Goal: Information Seeking & Learning: Learn about a topic

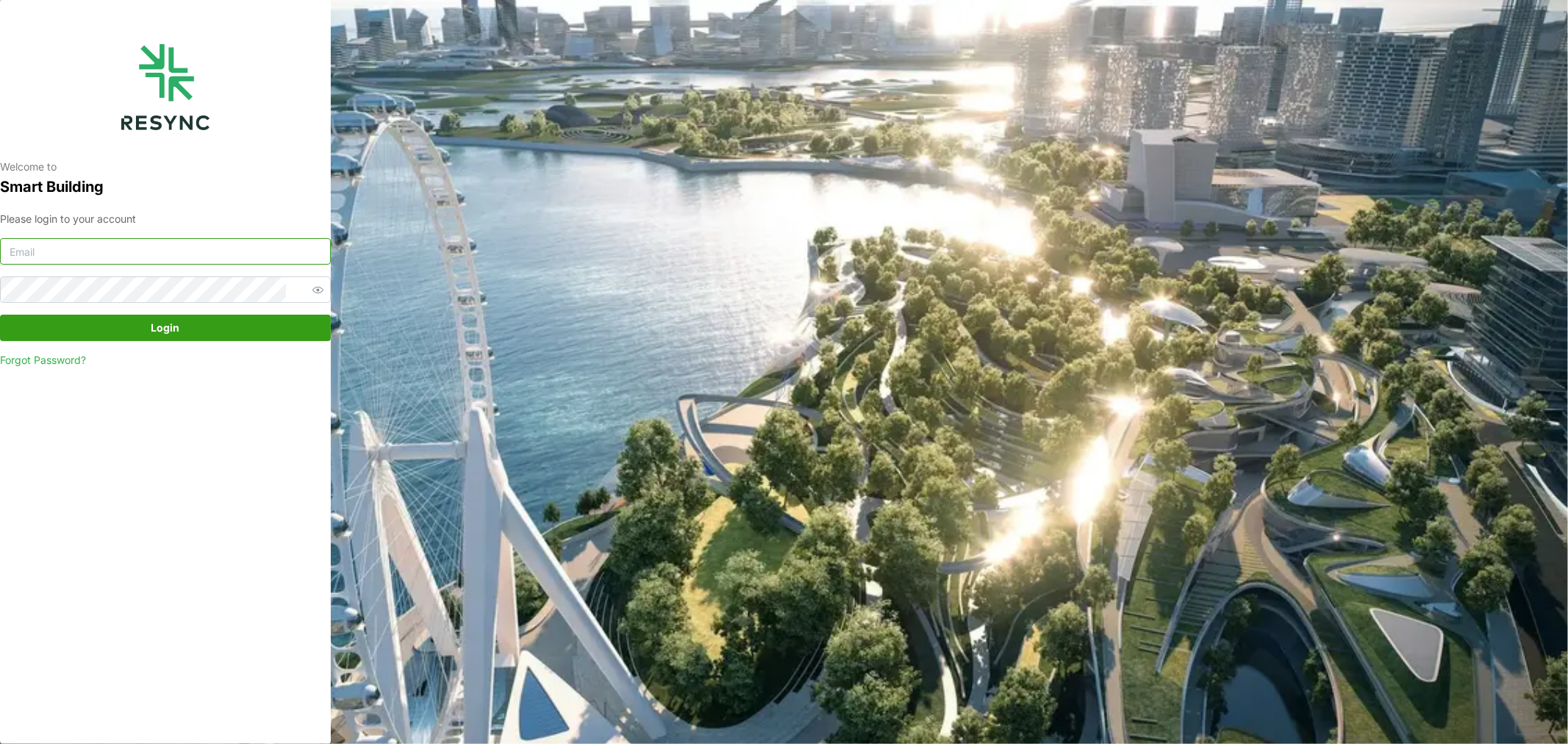
type input "jack.ng@chuanlim.com"
click at [173, 334] on span "Login" at bounding box center [166, 327] width 29 height 25
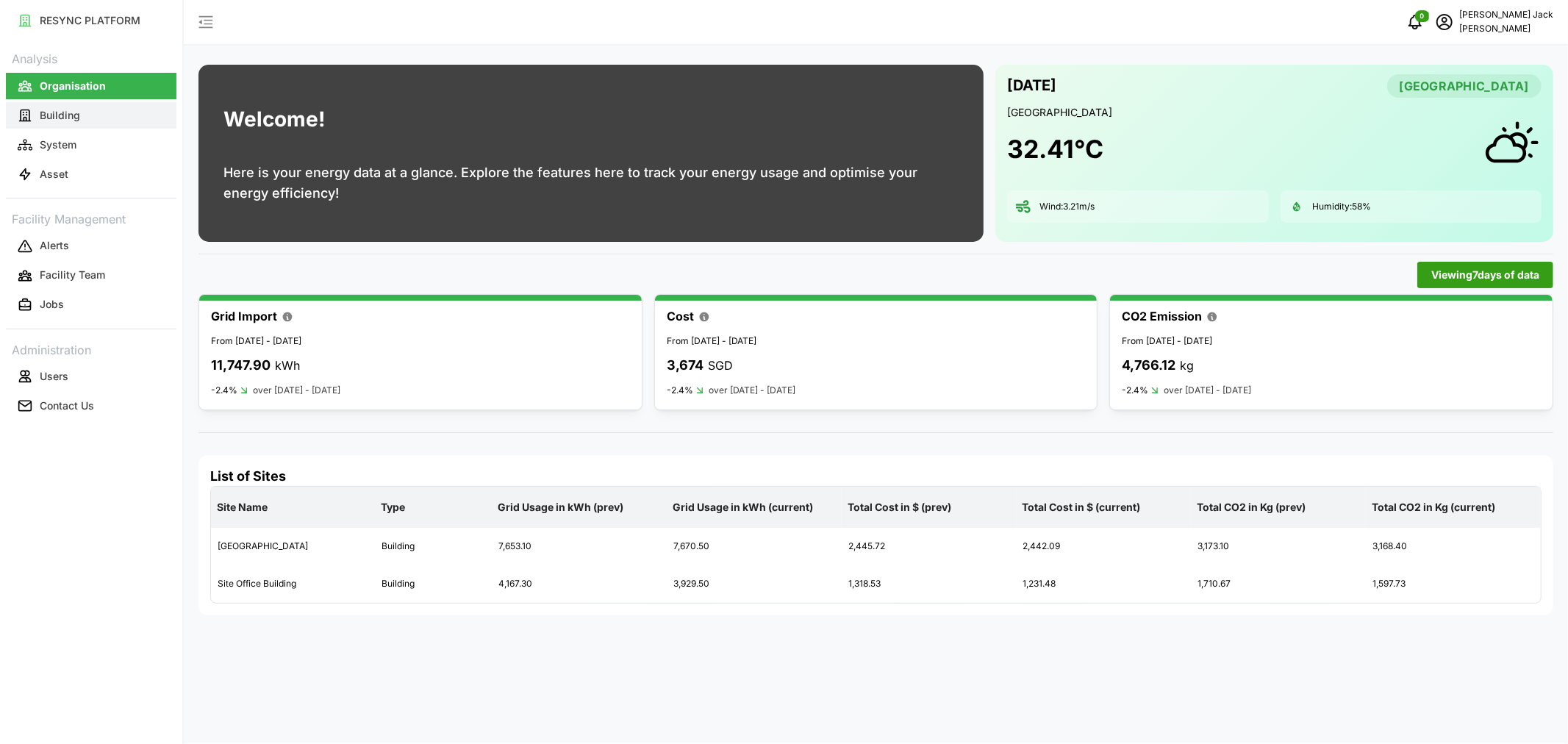
click at [57, 121] on p "Building" at bounding box center [60, 115] width 40 height 14
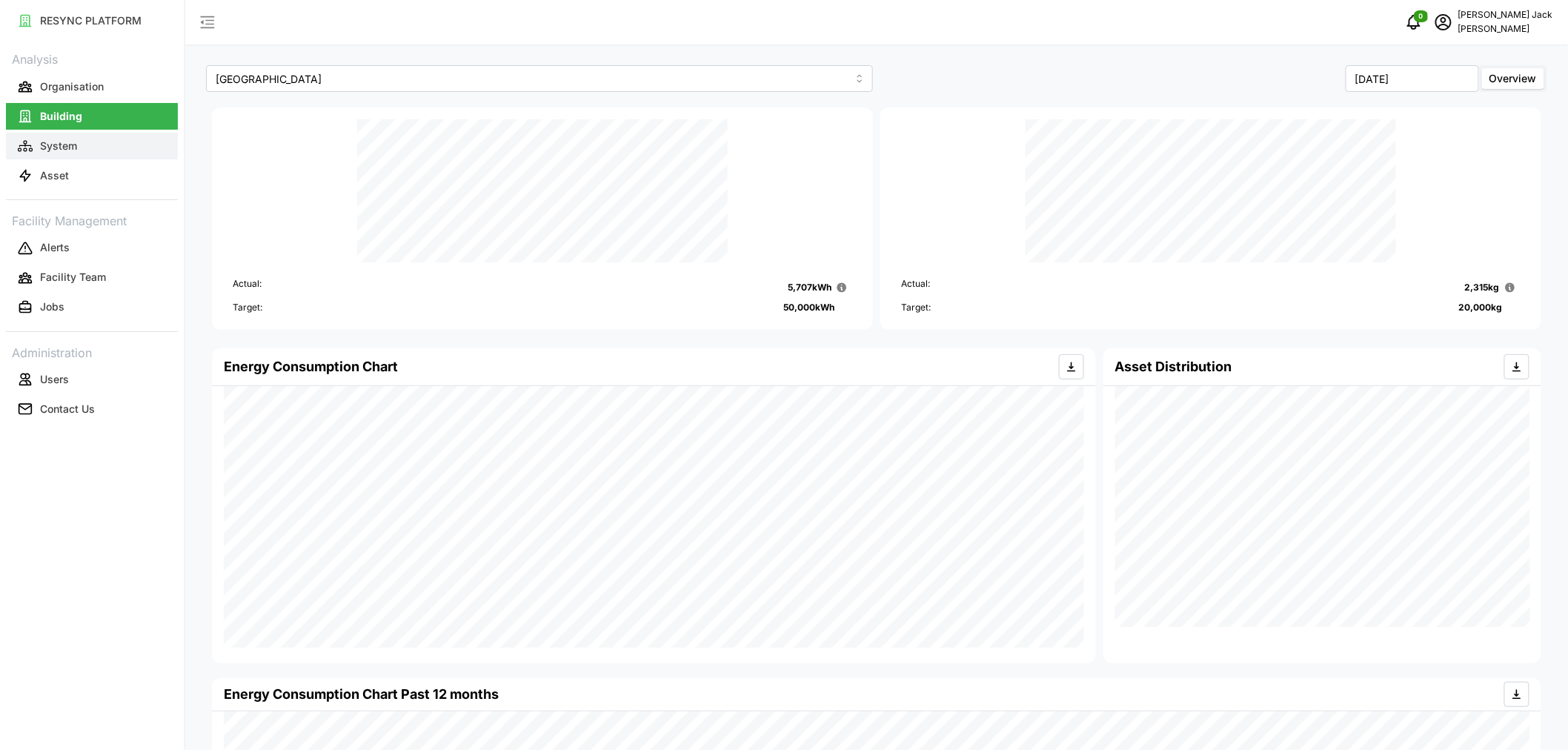
click at [62, 140] on p "System" at bounding box center [58, 145] width 37 height 15
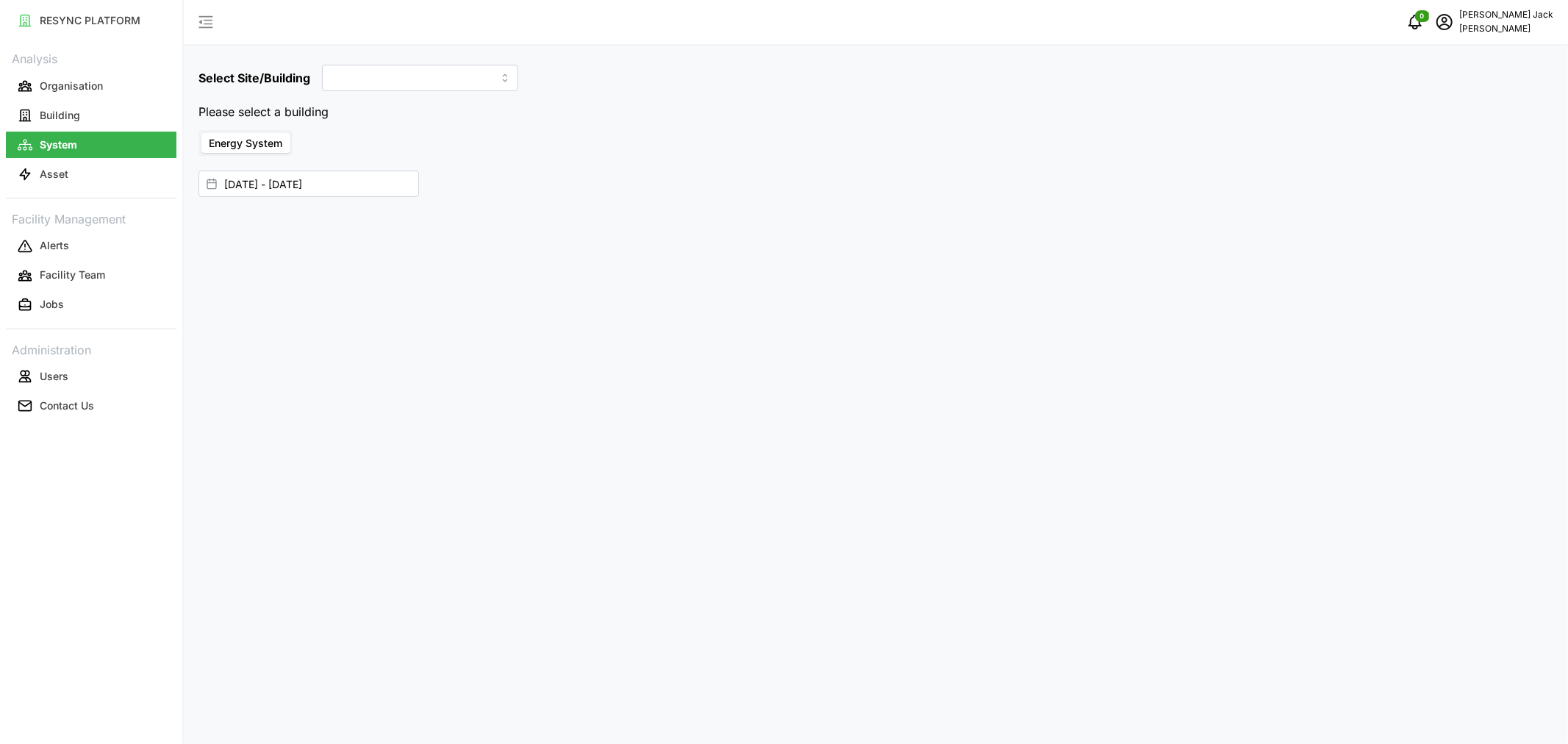
type input "[GEOGRAPHIC_DATA]"
click at [237, 155] on input "[DATE] - [DATE]" at bounding box center [309, 155] width 221 height 27
click at [338, 353] on button "15" at bounding box center [340, 356] width 27 height 27
type input "[DATE] - [DATE]"
type input "[DATE]"
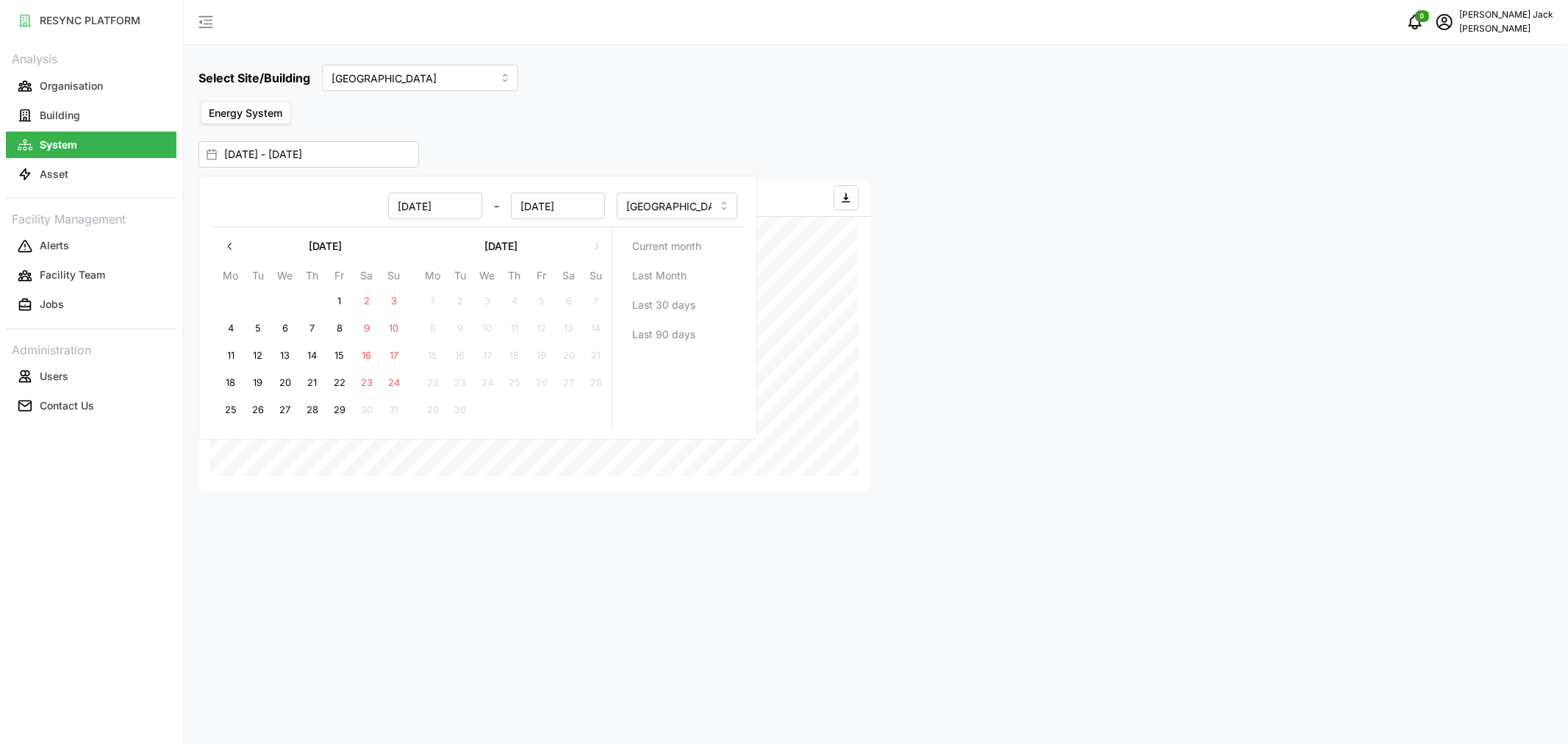
type input "[DATE]"
click at [314, 384] on button "21" at bounding box center [313, 383] width 27 height 27
type input "[DATE] - [DATE]"
type input "[DATE]"
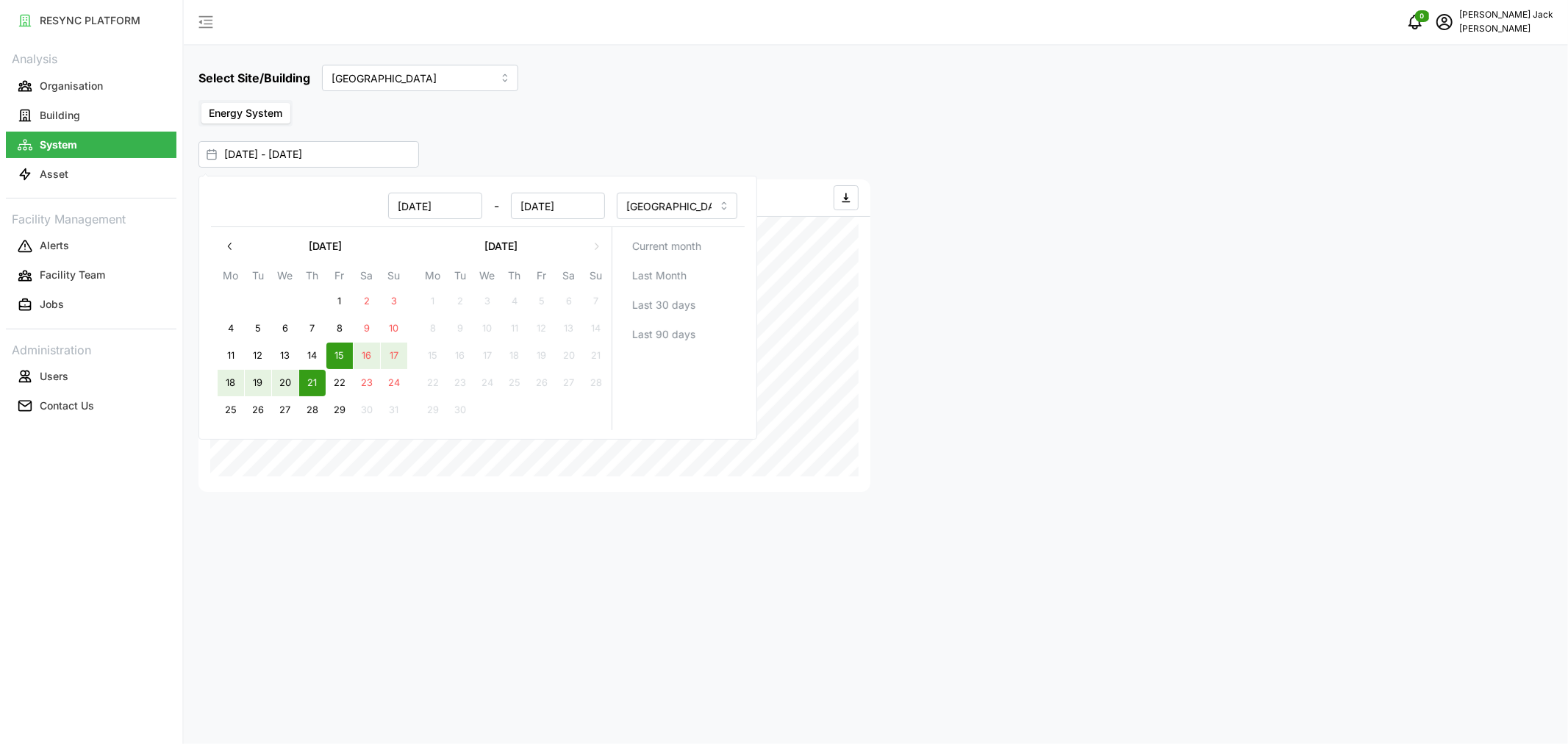
click at [485, 127] on div "Select Site/Building Dormitory Building Energy System [DATE] - [DATE] Energy Co…" at bounding box center [876, 372] width 1385 height 744
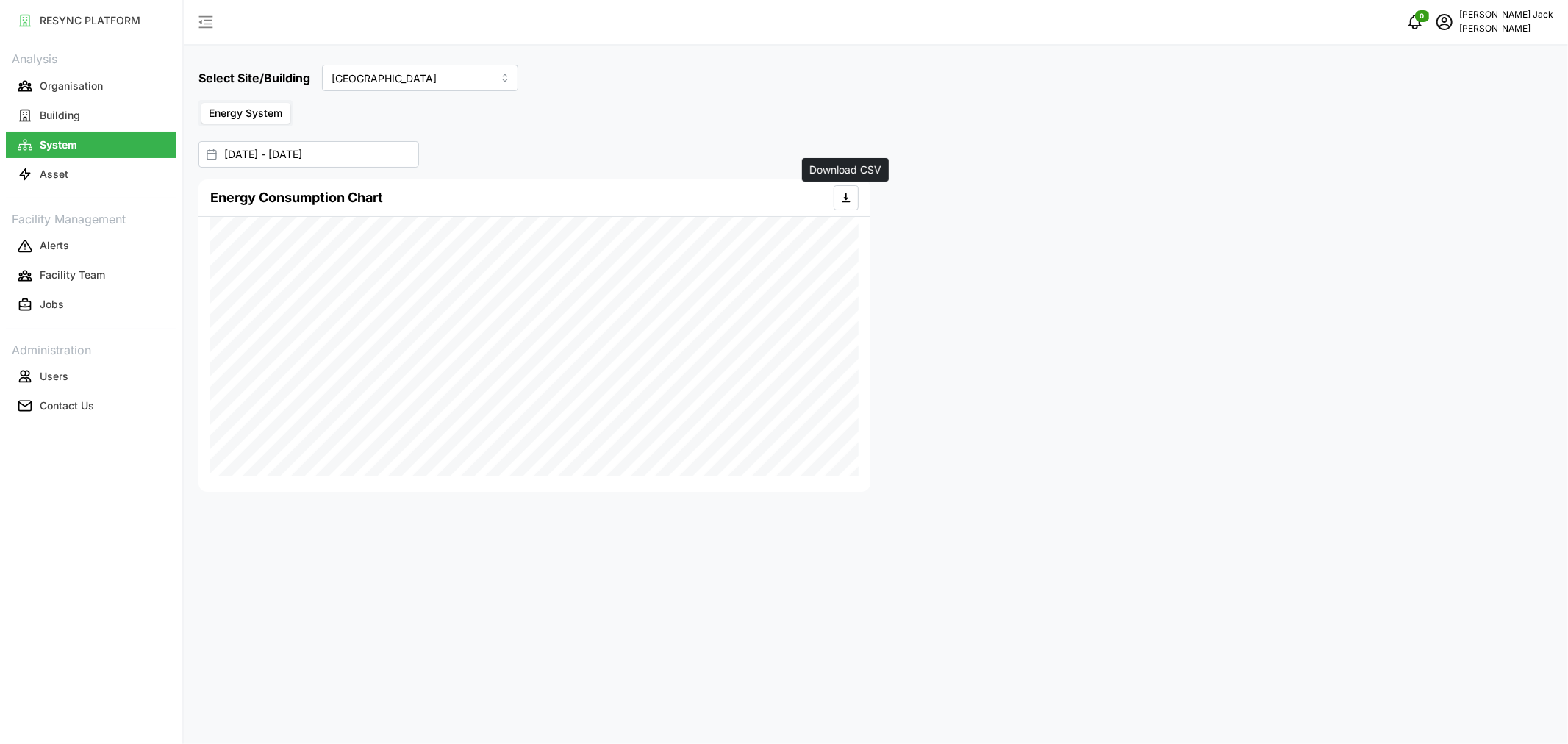
click at [843, 196] on icon "button" at bounding box center [846, 198] width 12 height 12
click at [231, 152] on input "[DATE] - [DATE]" at bounding box center [309, 155] width 221 height 27
click at [340, 381] on button "22" at bounding box center [340, 383] width 27 height 27
type input "[DATE] - [DATE]"
type input "[DATE]"
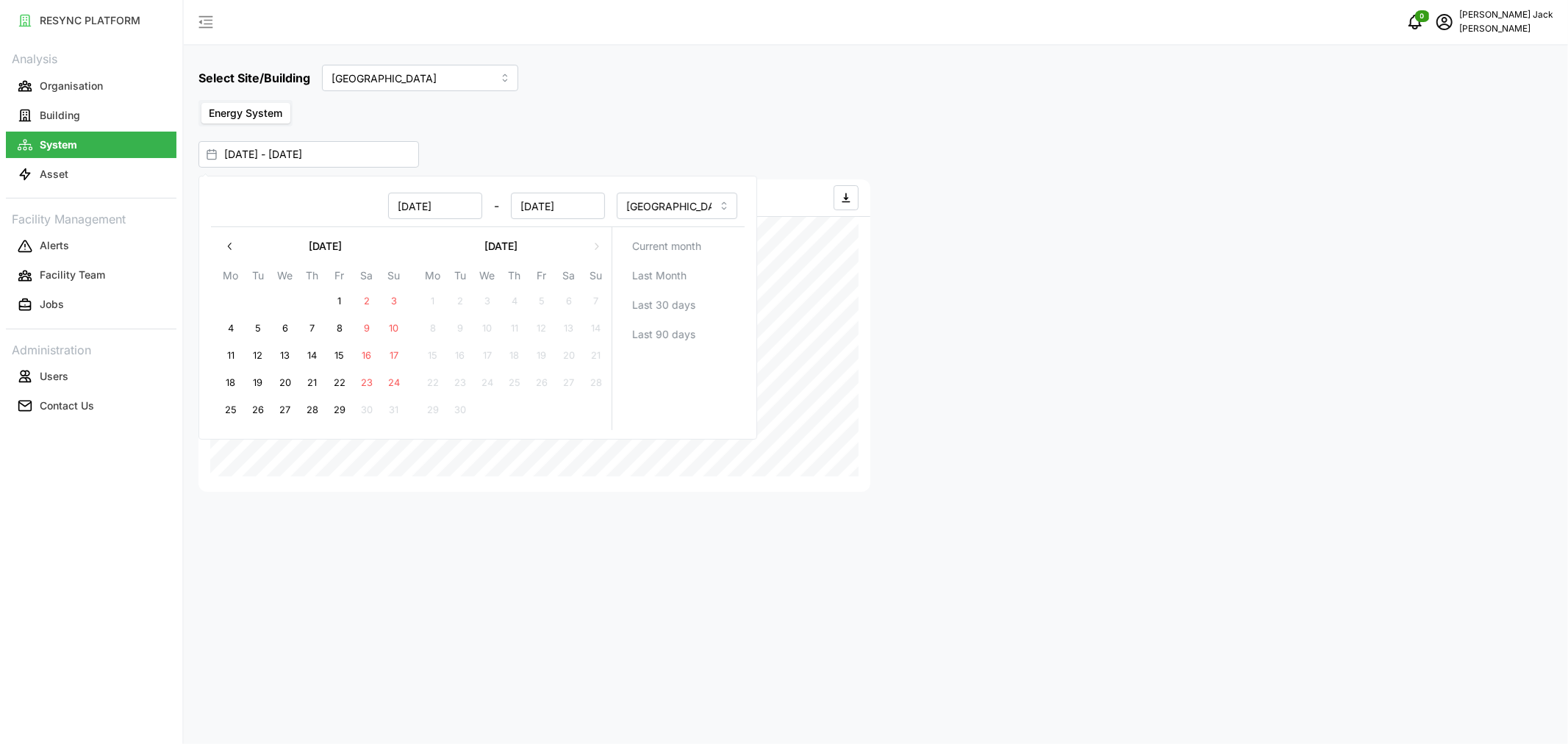
type input "[DATE]"
click at [317, 405] on button "28" at bounding box center [313, 410] width 27 height 27
type input "[DATE] - [DATE]"
type input "[DATE]"
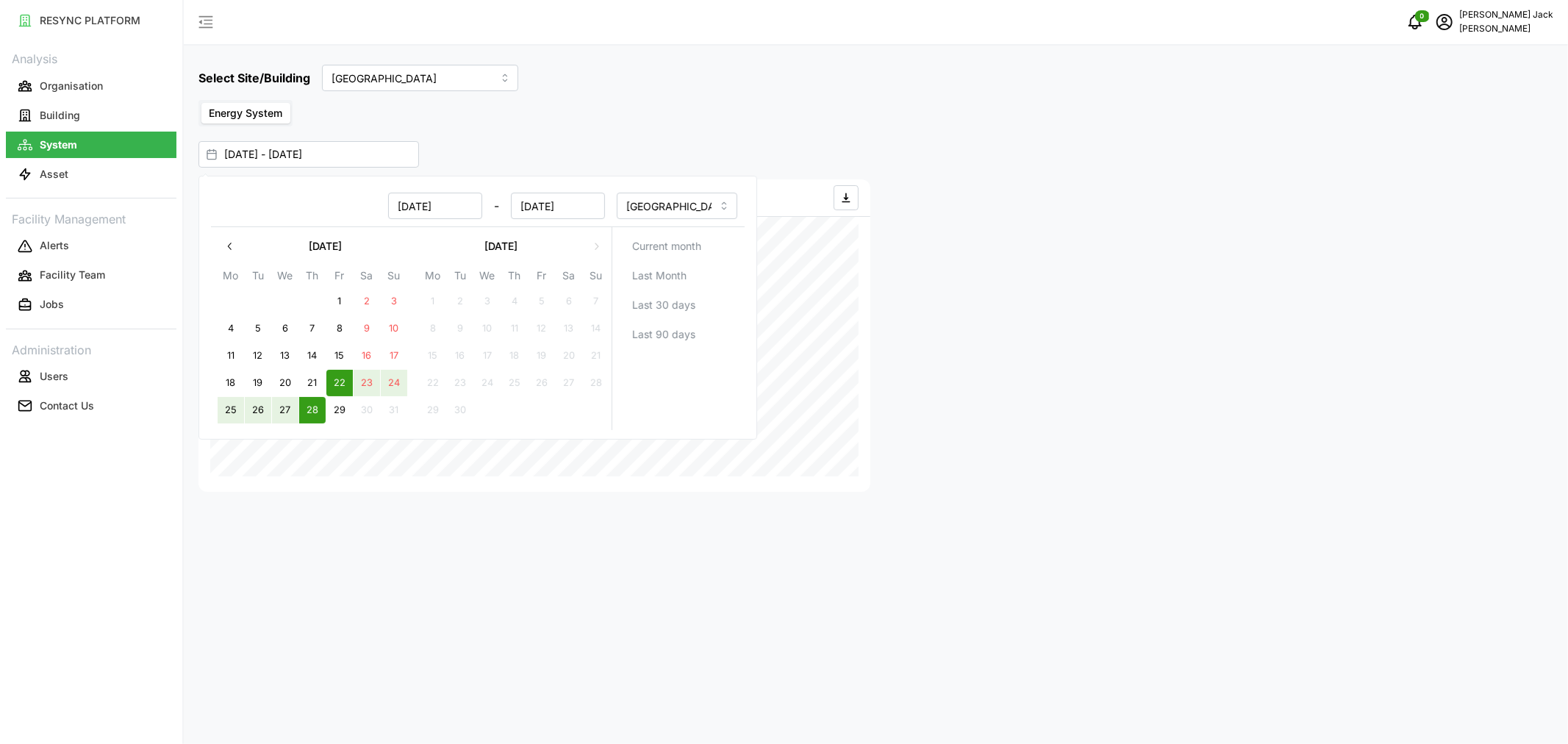
click at [567, 133] on div "Select Site/Building Dormitory Building Energy System [DATE] - [DATE] Energy Co…" at bounding box center [876, 372] width 1385 height 744
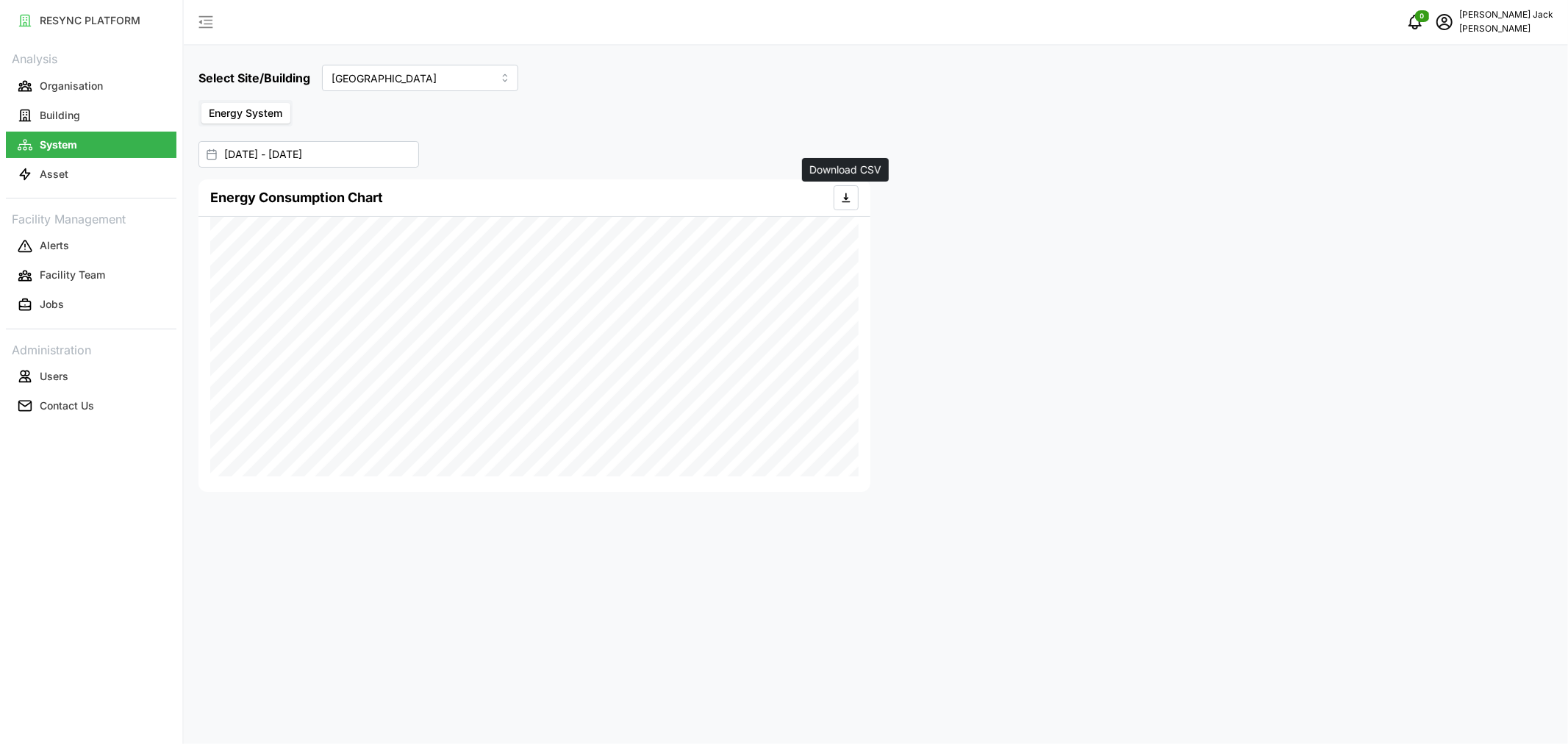
click at [846, 193] on icon "button" at bounding box center [846, 198] width 12 height 12
click at [437, 79] on input "[GEOGRAPHIC_DATA]" at bounding box center [420, 78] width 196 height 27
click at [410, 129] on div "Site Office Building" at bounding box center [409, 138] width 165 height 25
type input "Site Office Building"
click at [842, 197] on icon "button" at bounding box center [846, 198] width 12 height 12
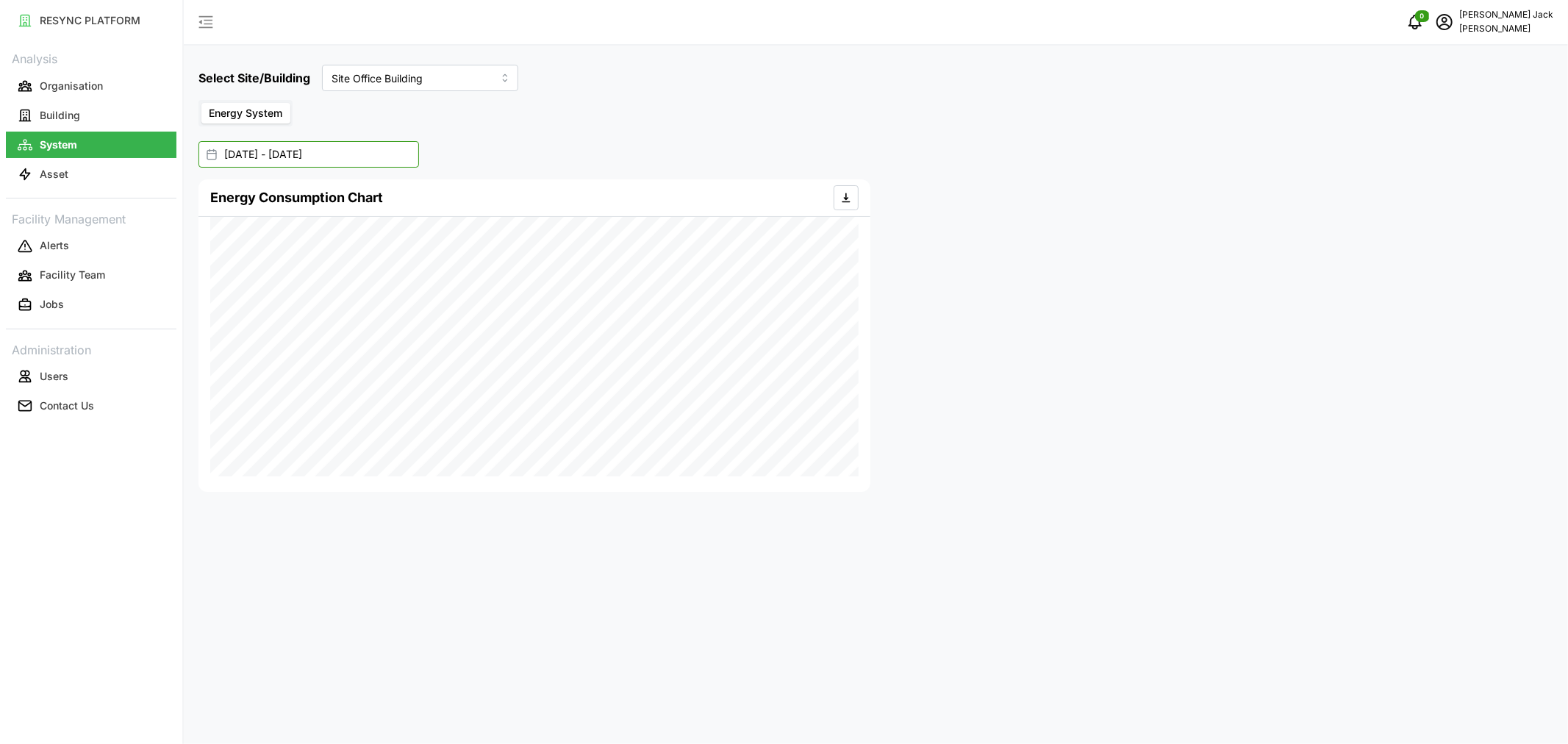
click at [257, 156] on input "[DATE] - [DATE]" at bounding box center [309, 155] width 221 height 27
click at [339, 383] on button "22" at bounding box center [340, 383] width 27 height 27
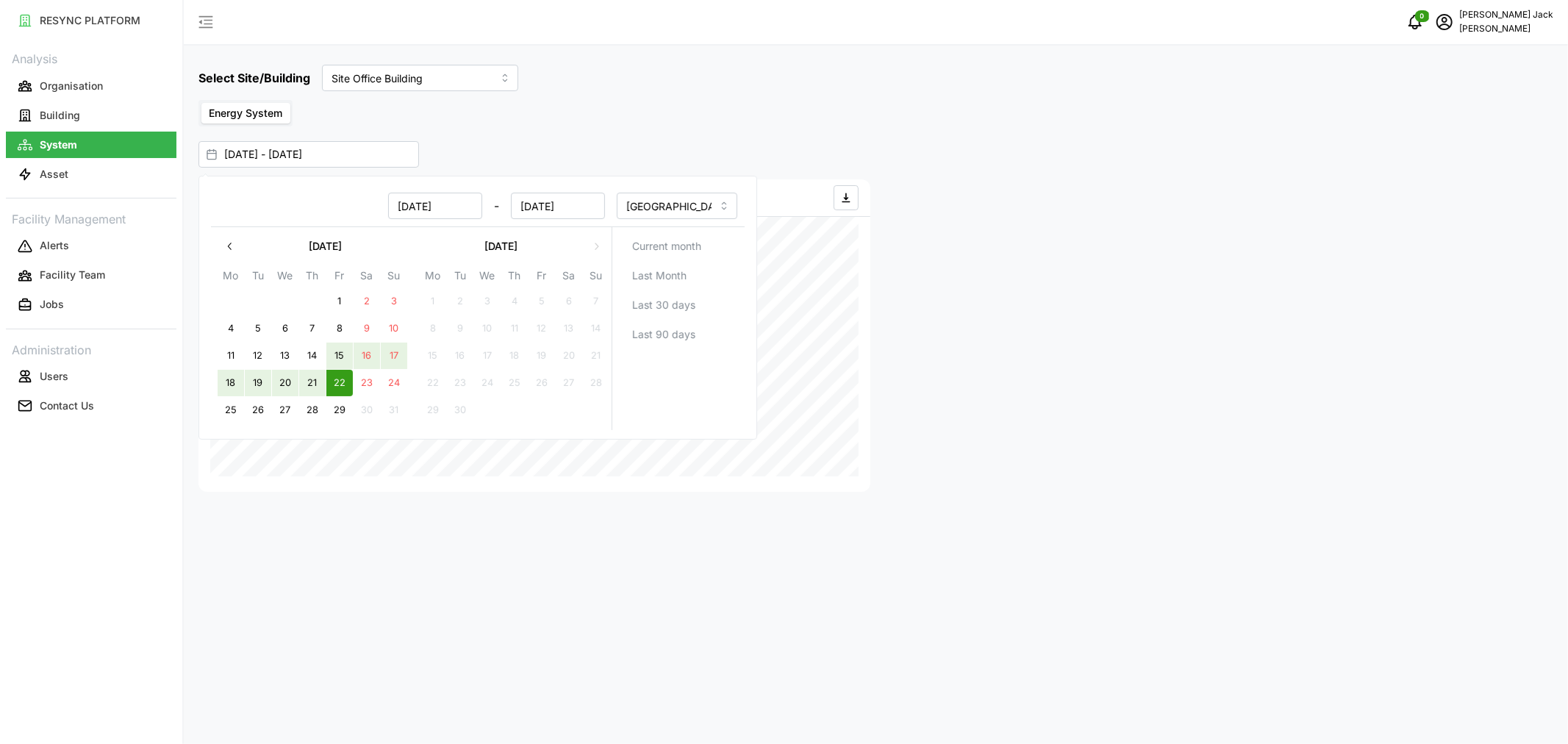
click at [341, 351] on button "15" at bounding box center [340, 356] width 27 height 27
type input "[DATE] - [DATE]"
type input "[DATE]"
click at [311, 381] on button "21" at bounding box center [313, 383] width 27 height 27
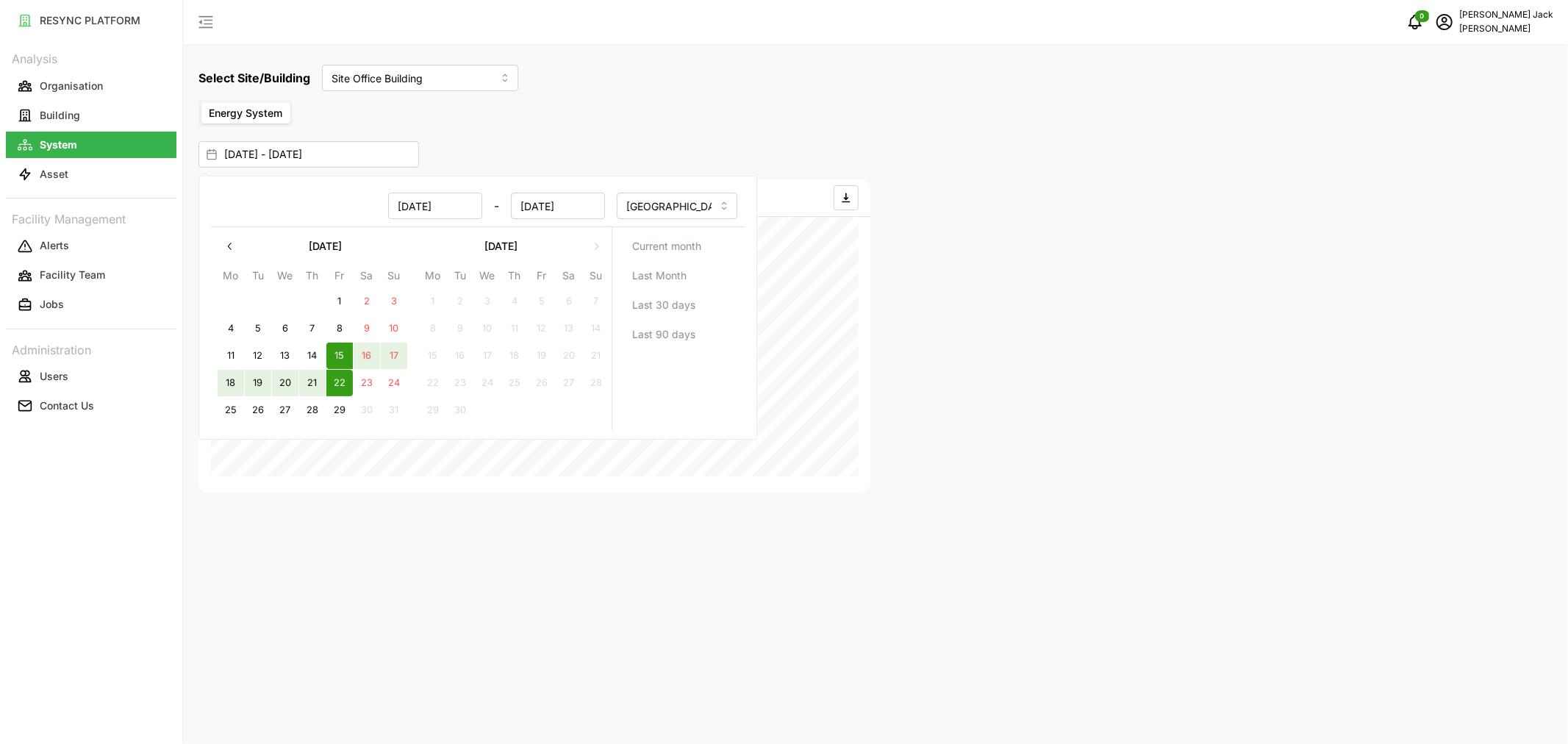
type input "[DATE] - [DATE]"
type input "[DATE]"
click at [335, 349] on button "15" at bounding box center [340, 356] width 27 height 27
type input "[DATE] - [DATE]"
type input "[DATE]"
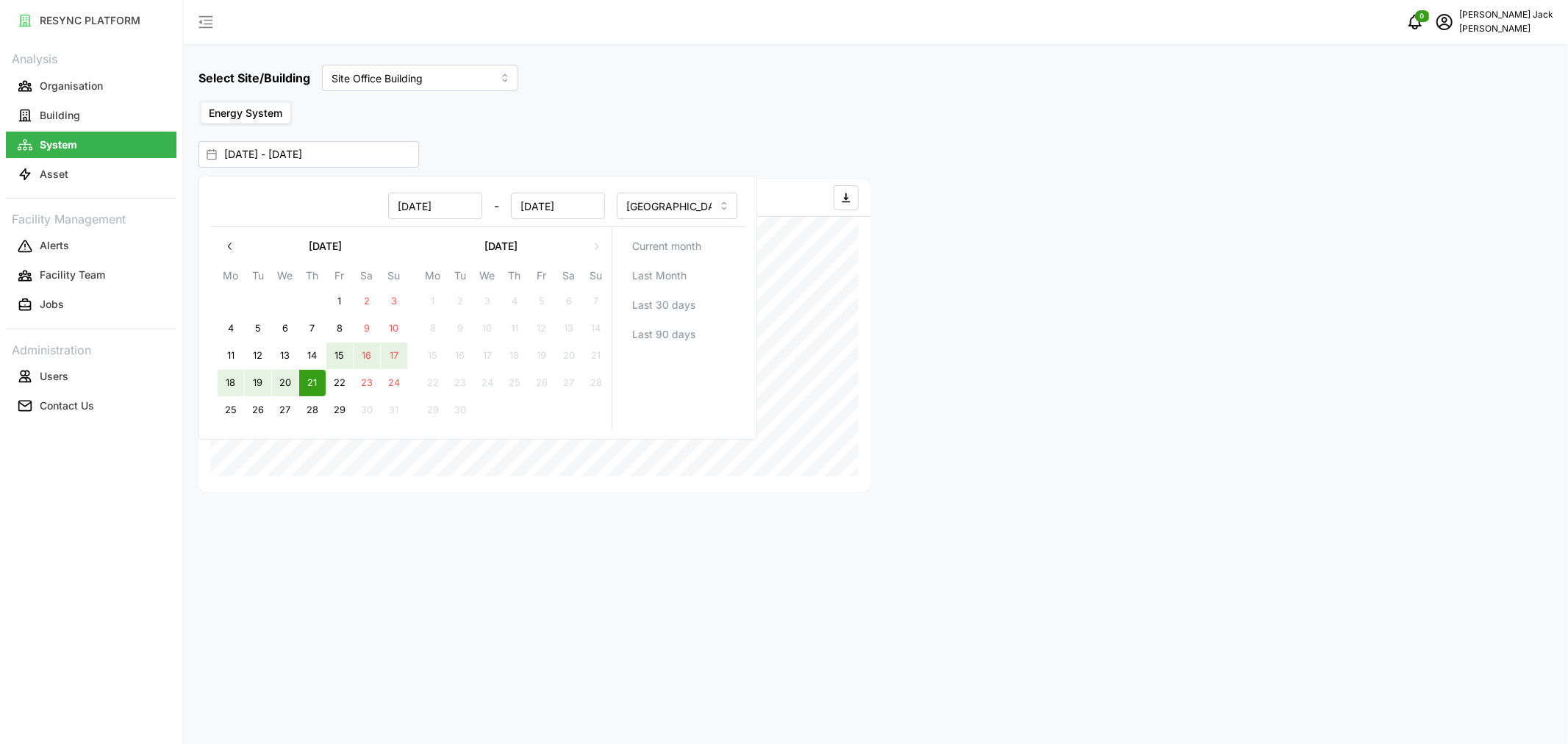
type input "[DATE]"
click at [777, 129] on div "Select Site/Building Site Office Building Energy System [DATE] - [DATE] Energy …" at bounding box center [876, 372] width 1385 height 744
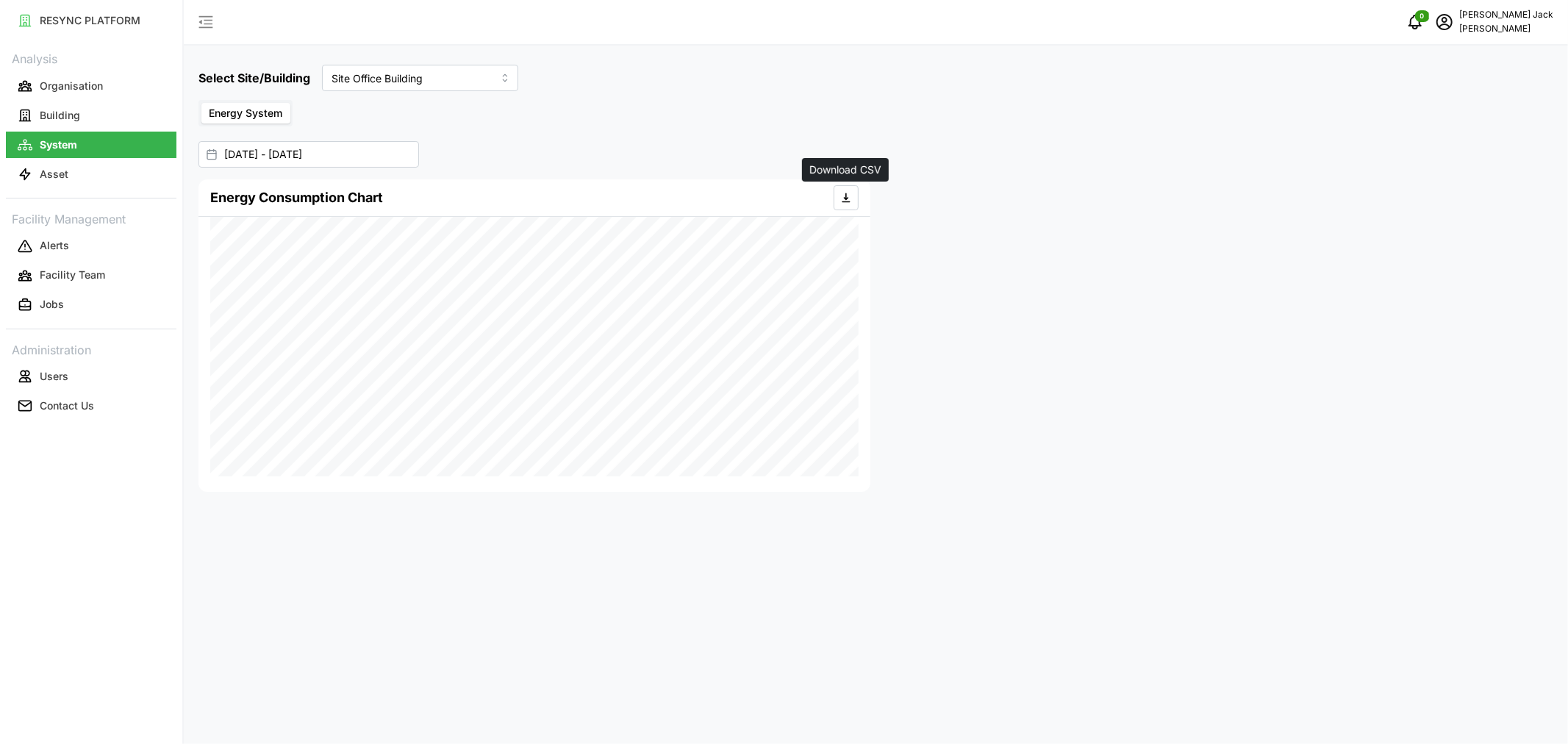
click at [841, 199] on icon "button" at bounding box center [846, 198] width 12 height 12
click at [382, 72] on input "Site Office Building" at bounding box center [420, 78] width 196 height 27
click at [382, 114] on span "[GEOGRAPHIC_DATA]" at bounding box center [386, 112] width 105 height 16
type input "[GEOGRAPHIC_DATA]"
click at [49, 173] on p "Asset" at bounding box center [54, 174] width 29 height 14
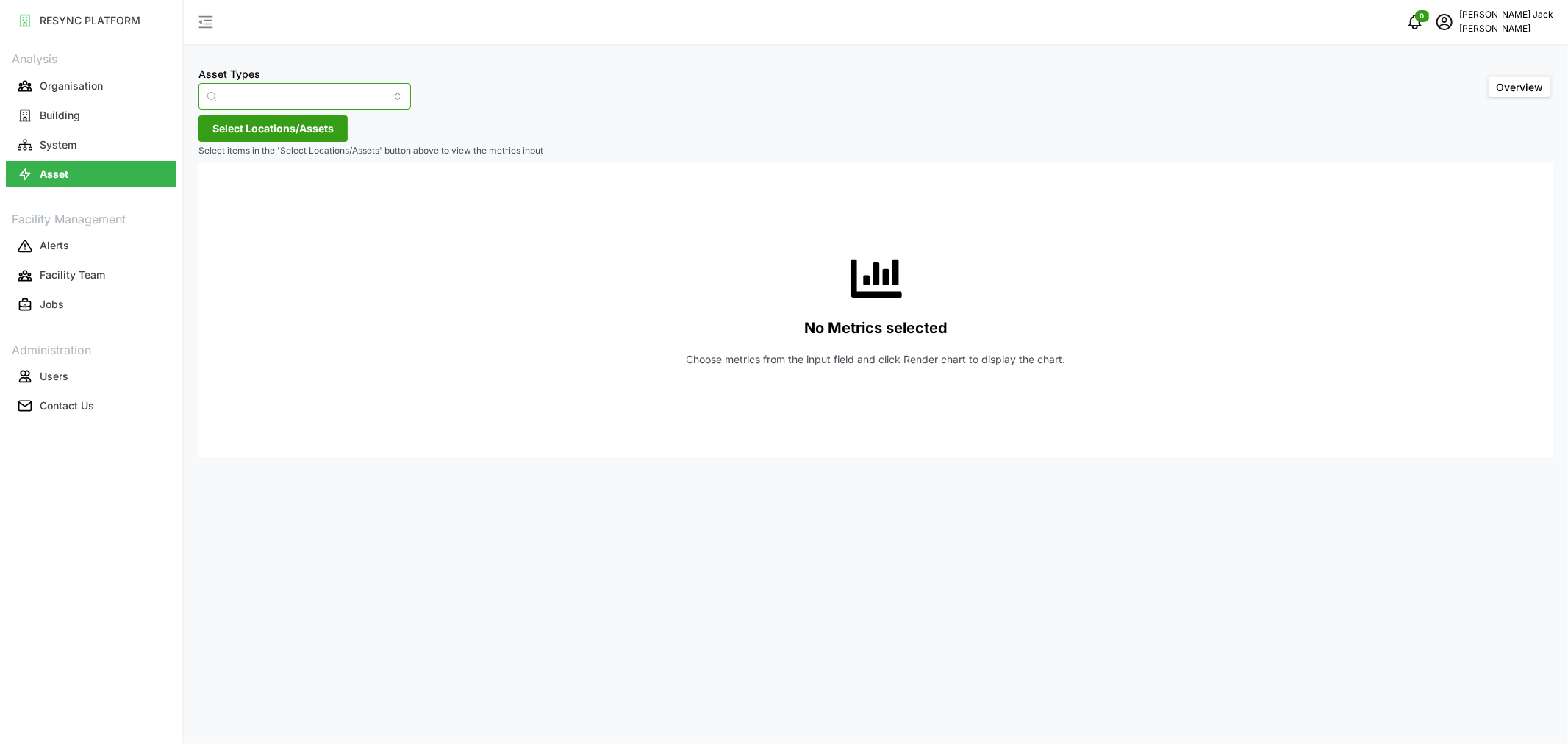
click at [310, 94] on input "Asset Types" at bounding box center [304, 97] width 212 height 27
click at [277, 175] on span "Electrical Meter" at bounding box center [247, 180] width 75 height 16
type input "Electrical Meter"
click at [292, 133] on span "Select Locations/Assets" at bounding box center [273, 129] width 121 height 25
click at [213, 196] on icon at bounding box center [218, 195] width 12 height 12
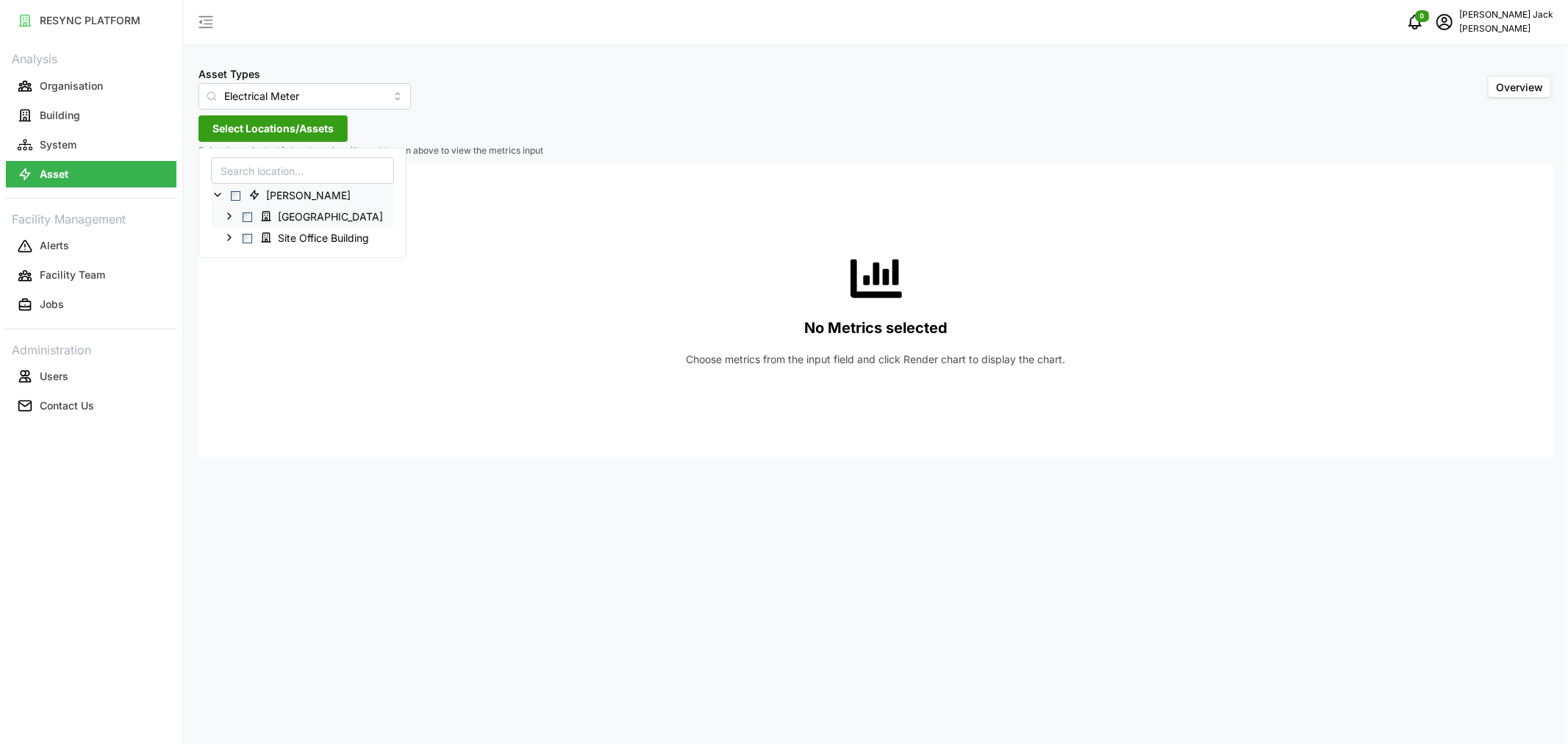
click at [230, 215] on polyline at bounding box center [229, 216] width 3 height 6
click at [228, 450] on div "No Metrics selected Choose metrics from the input field and click Render chart …" at bounding box center [876, 310] width 1332 height 294
click at [273, 125] on span "Select Locations/Assets" at bounding box center [273, 129] width 121 height 25
click at [215, 192] on icon at bounding box center [218, 195] width 12 height 12
click at [228, 237] on icon at bounding box center [229, 237] width 12 height 12
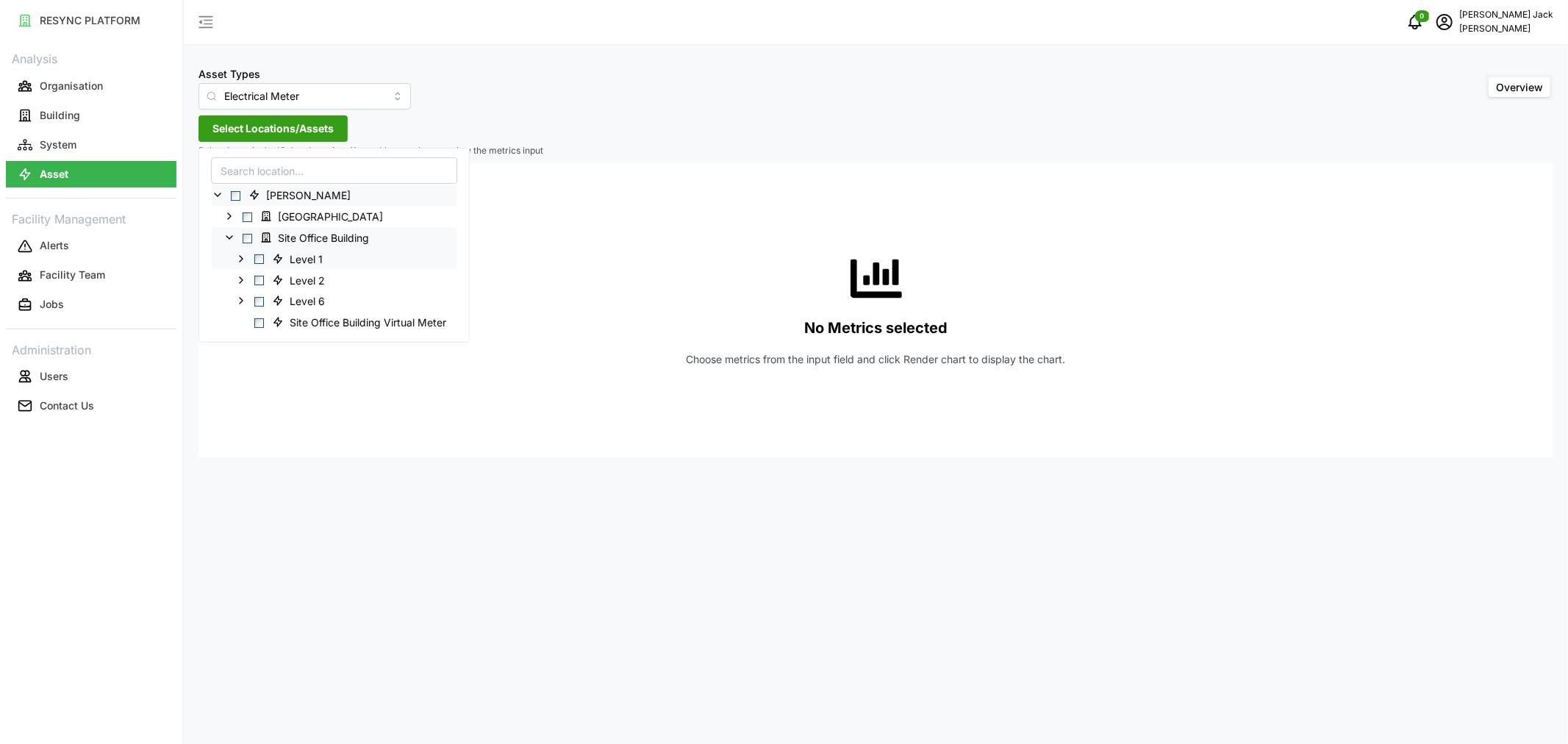
click at [243, 255] on icon at bounding box center [241, 258] width 12 height 12
click at [272, 302] on span "Select Entrance" at bounding box center [271, 301] width 10 height 10
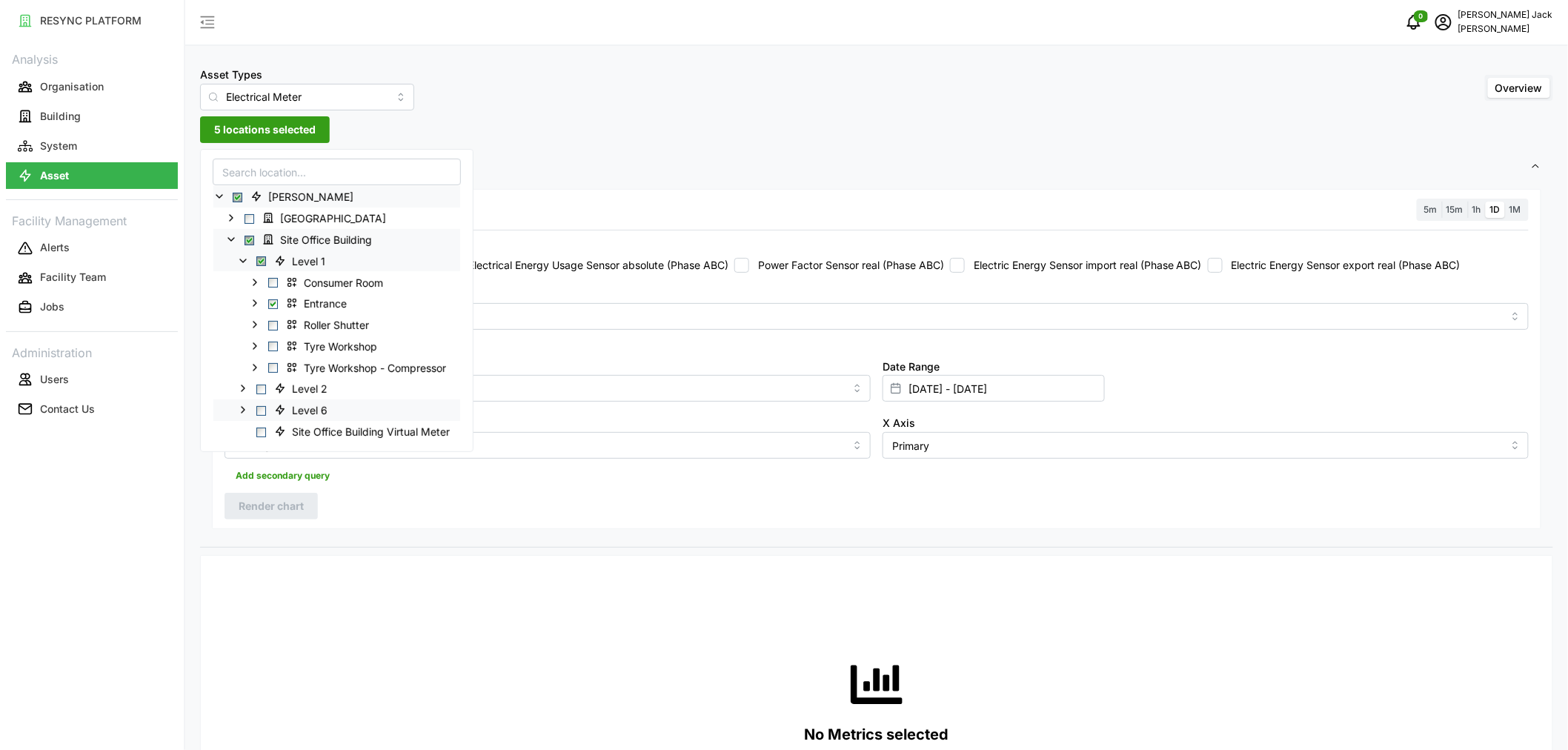
click at [240, 411] on icon at bounding box center [243, 409] width 12 height 12
click at [252, 472] on icon at bounding box center [255, 473] width 12 height 12
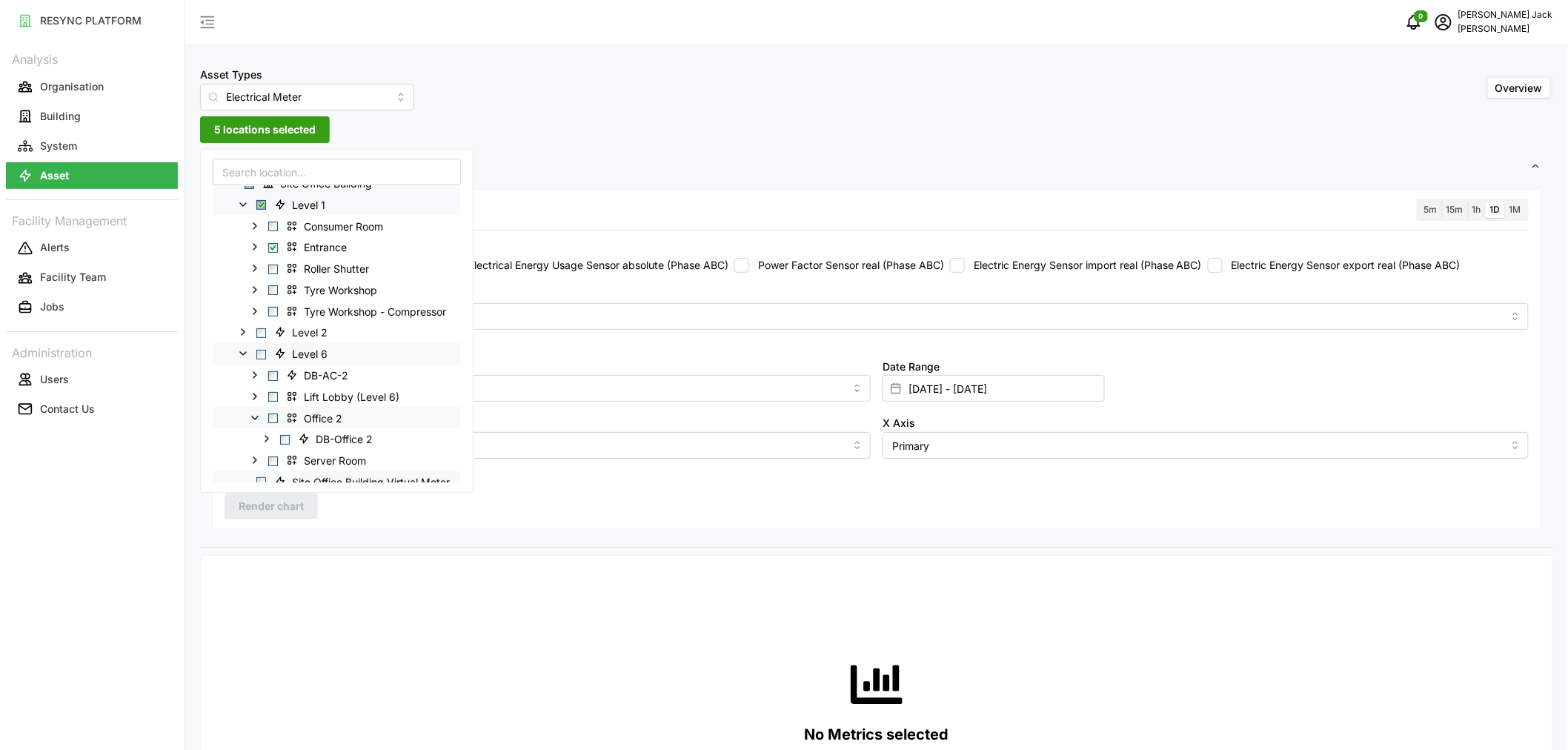
scroll to position [82, 0]
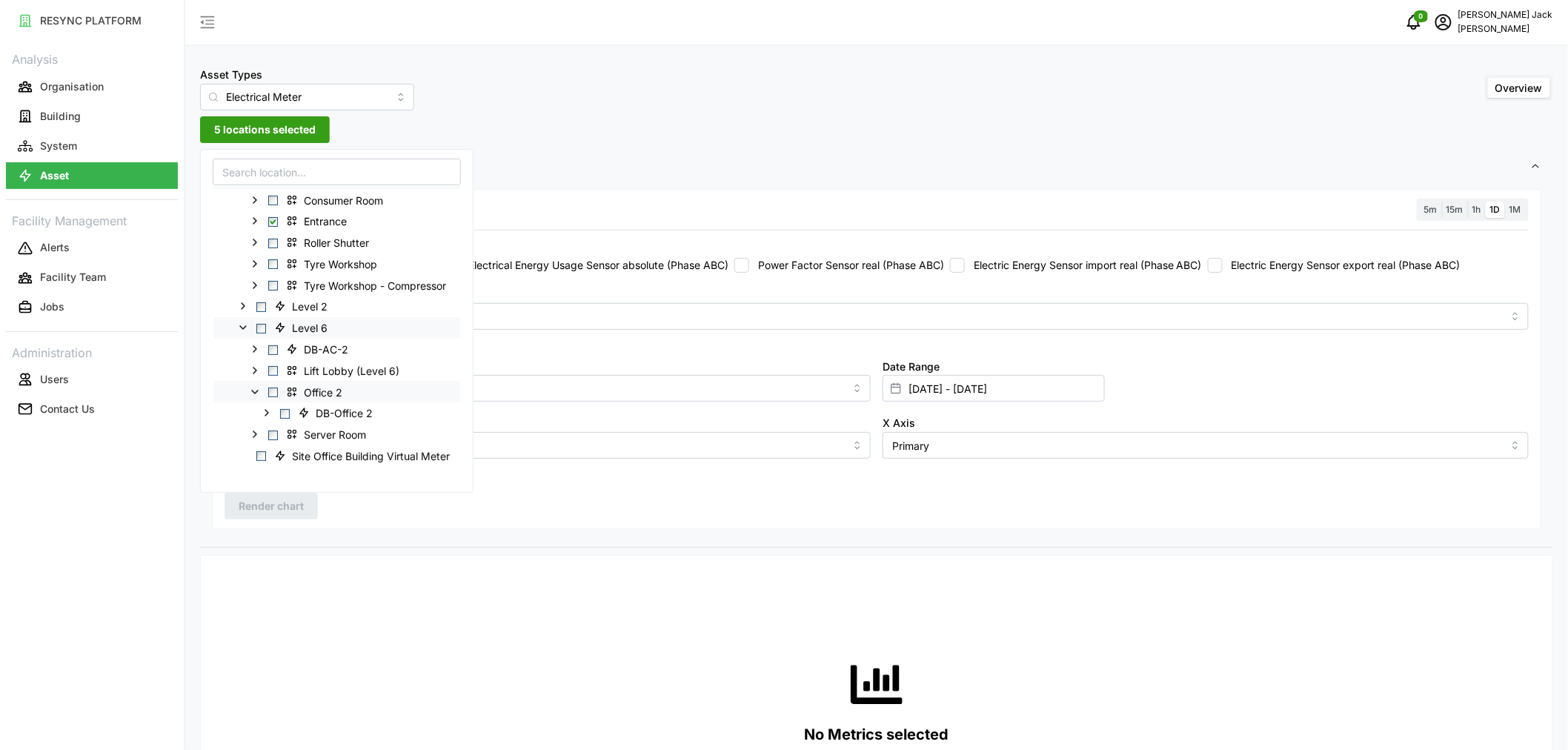
click at [277, 391] on span "Select Office 2" at bounding box center [273, 392] width 10 height 10
click at [274, 432] on span "Select Server Room" at bounding box center [273, 435] width 10 height 10
click at [683, 137] on div "Asset Types Electrical Meter Overview 13 locations selected Settings Resolution…" at bounding box center [876, 746] width 1383 height 1493
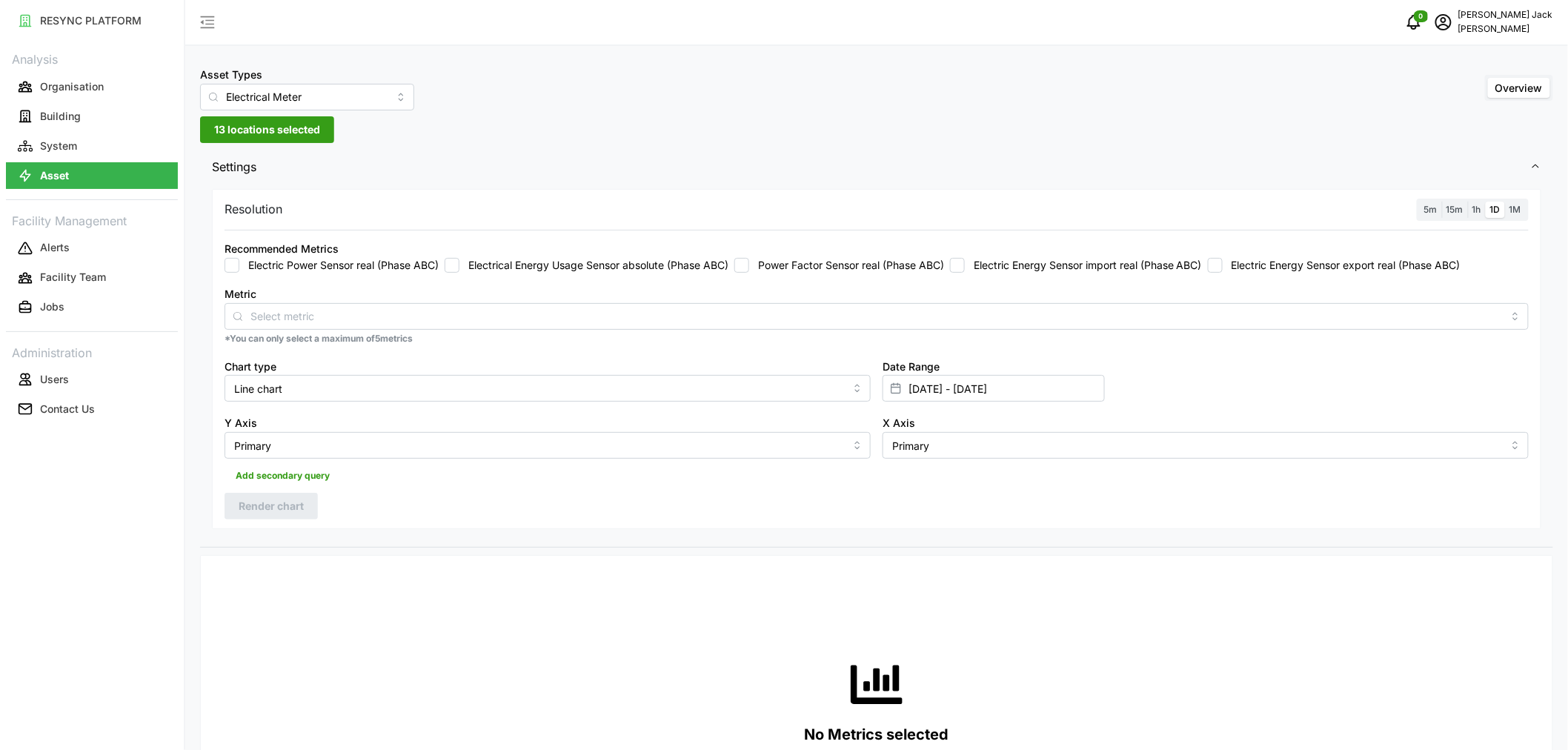
click at [458, 264] on input "Electrical Energy Usage Sensor absolute (Phase ABC)" at bounding box center [451, 264] width 15 height 15
checkbox input "true"
click at [975, 391] on input "[DATE] - [DATE]" at bounding box center [994, 388] width 223 height 27
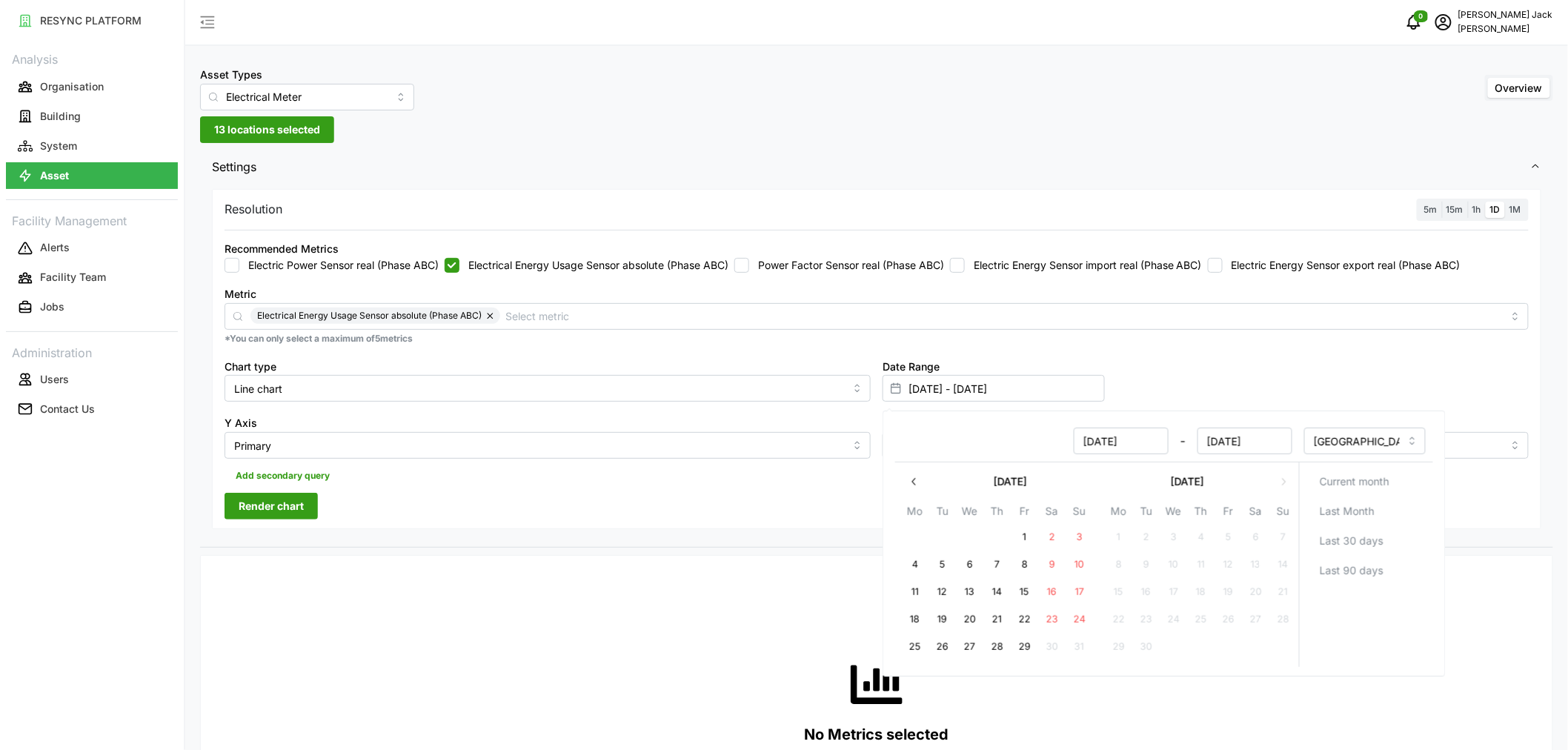
click at [1024, 594] on button "15" at bounding box center [1025, 592] width 27 height 27
type input "[DATE] - [DATE]"
type input "[DATE]"
click at [998, 616] on button "21" at bounding box center [998, 619] width 27 height 27
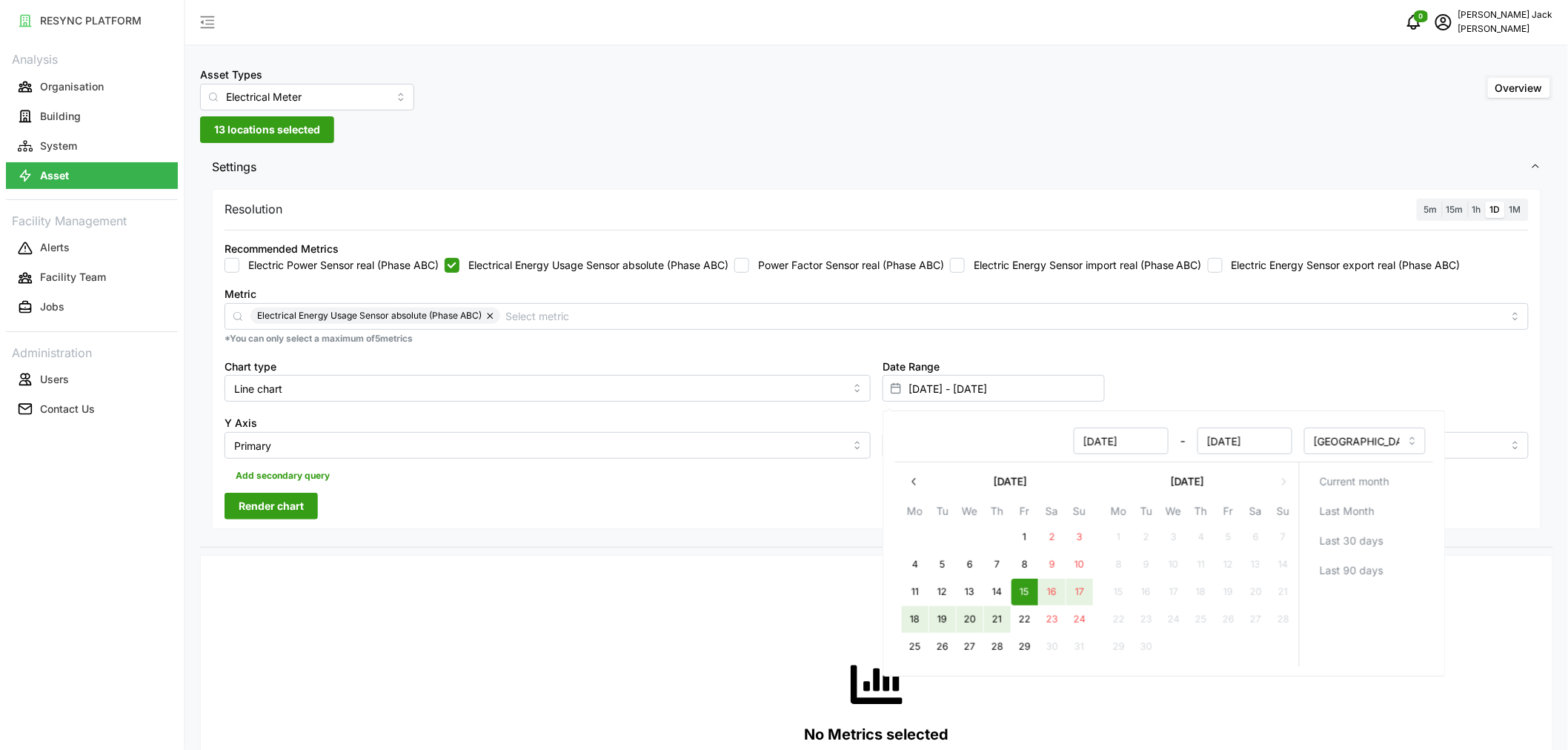
type input "[DATE] - [DATE]"
type input "[DATE]"
click at [1288, 360] on div "Date Range [DATE] - [DATE]" at bounding box center [1206, 379] width 658 height 57
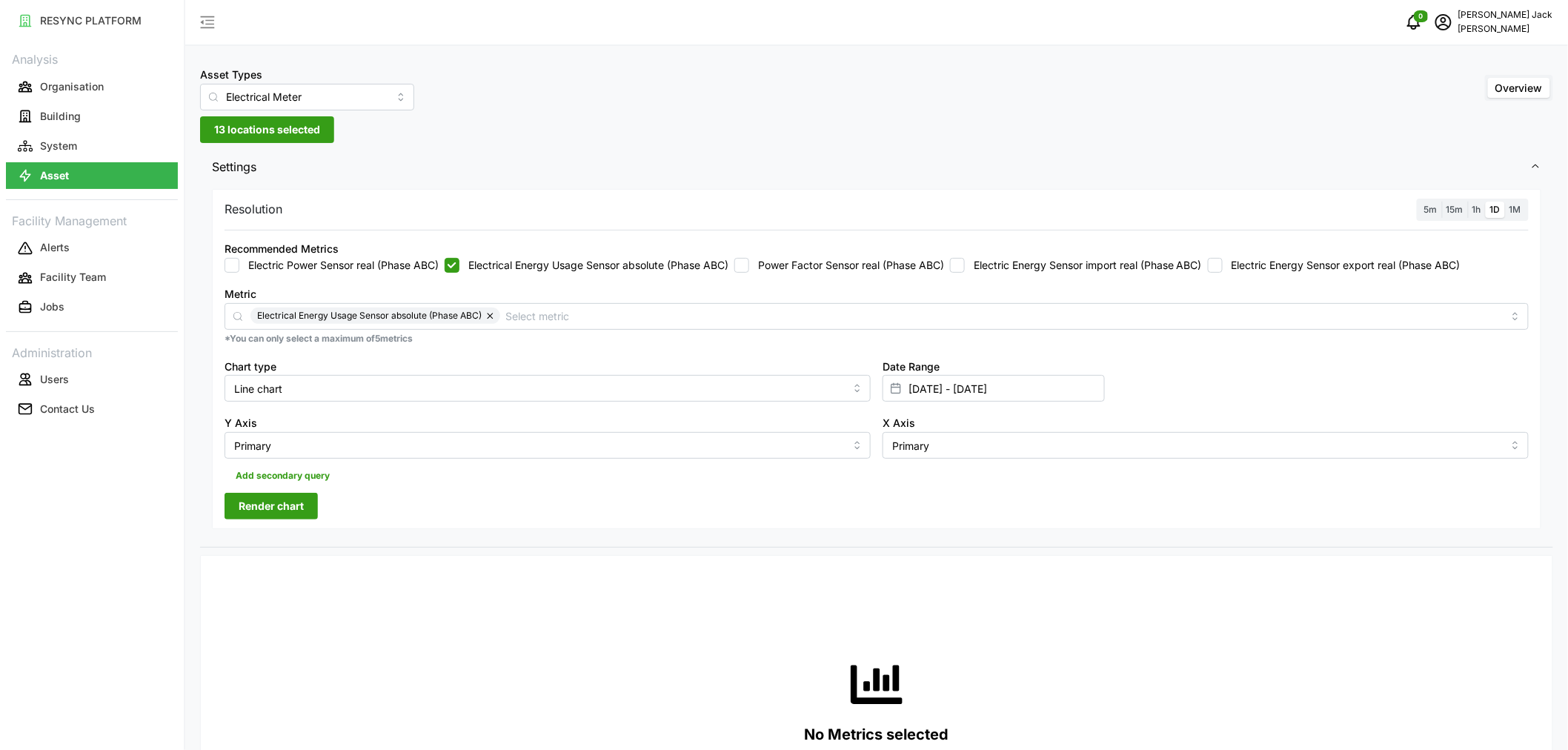
click at [275, 514] on span "Render chart" at bounding box center [271, 506] width 65 height 25
click at [1526, 588] on icon "button" at bounding box center [1526, 583] width 12 height 12
drag, startPoint x: 935, startPoint y: 394, endPoint x: 928, endPoint y: 395, distance: 7.1
click at [935, 394] on input "[DATE] - [DATE]" at bounding box center [994, 388] width 223 height 27
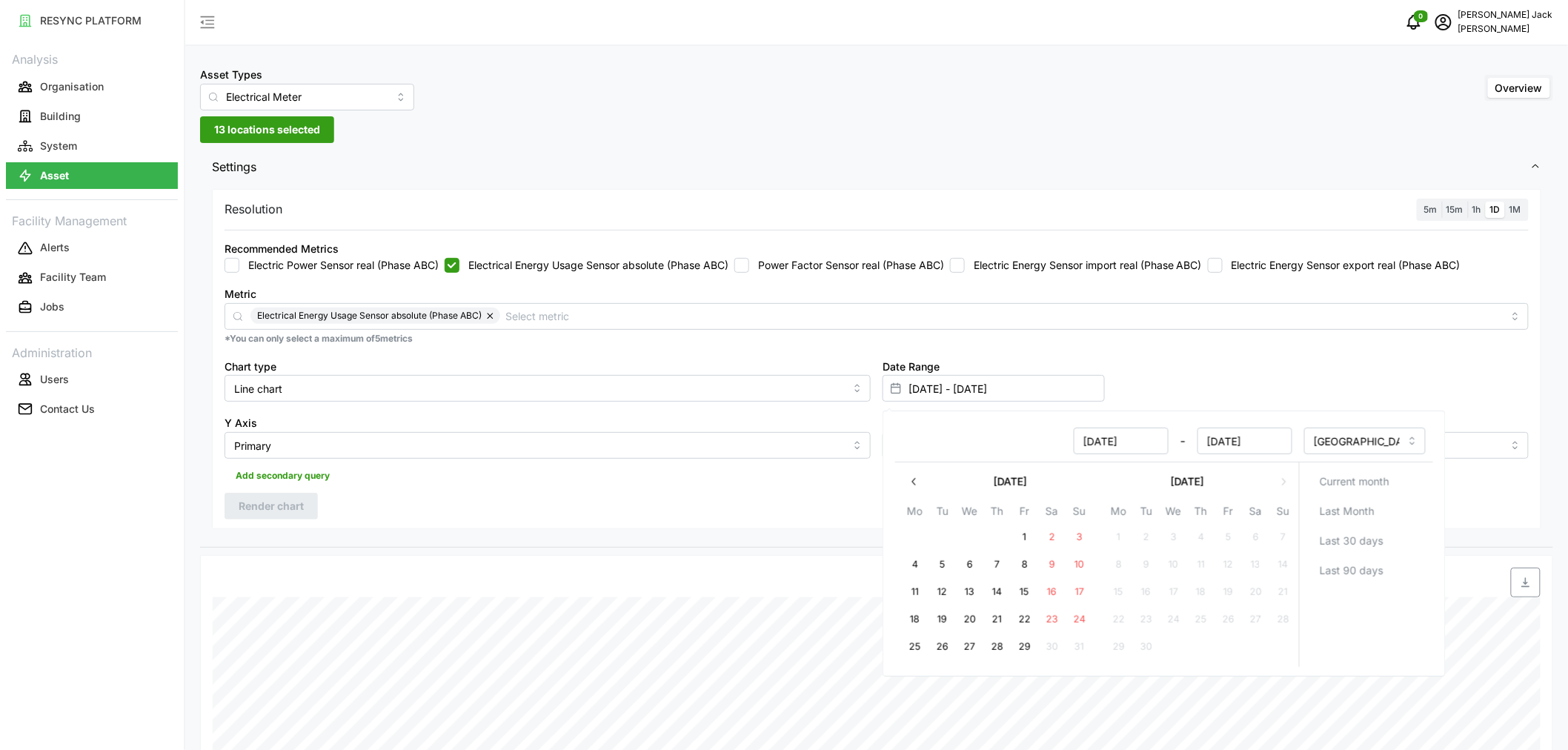
click at [1027, 615] on button "22" at bounding box center [1025, 619] width 27 height 27
type input "[DATE] - [DATE]"
type input "[DATE]"
click at [998, 646] on button "28" at bounding box center [998, 647] width 27 height 27
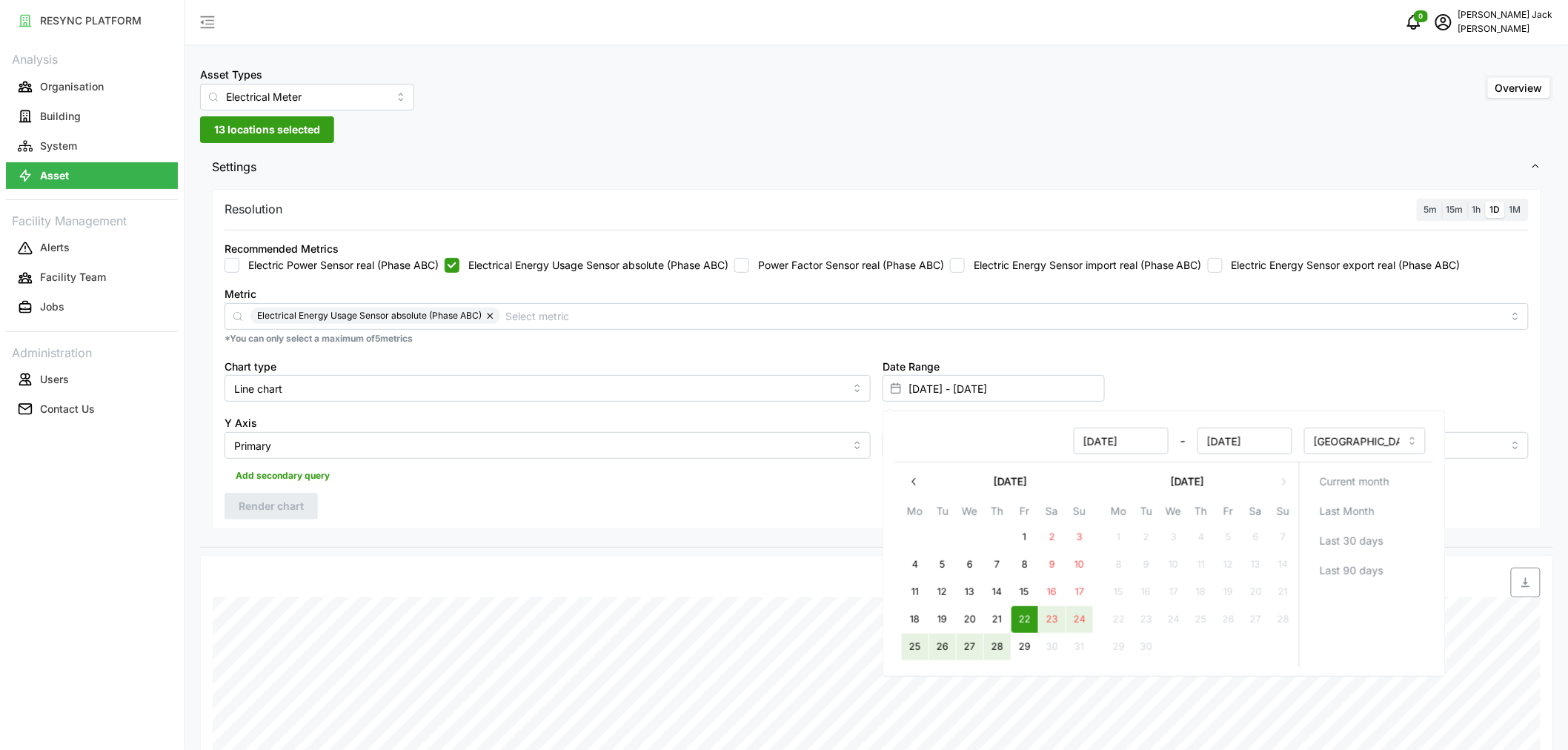
type input "[DATE] - [DATE]"
type input "[DATE]"
click at [1238, 334] on p "*You can only select a maximum of 5 metrics" at bounding box center [877, 339] width 1305 height 13
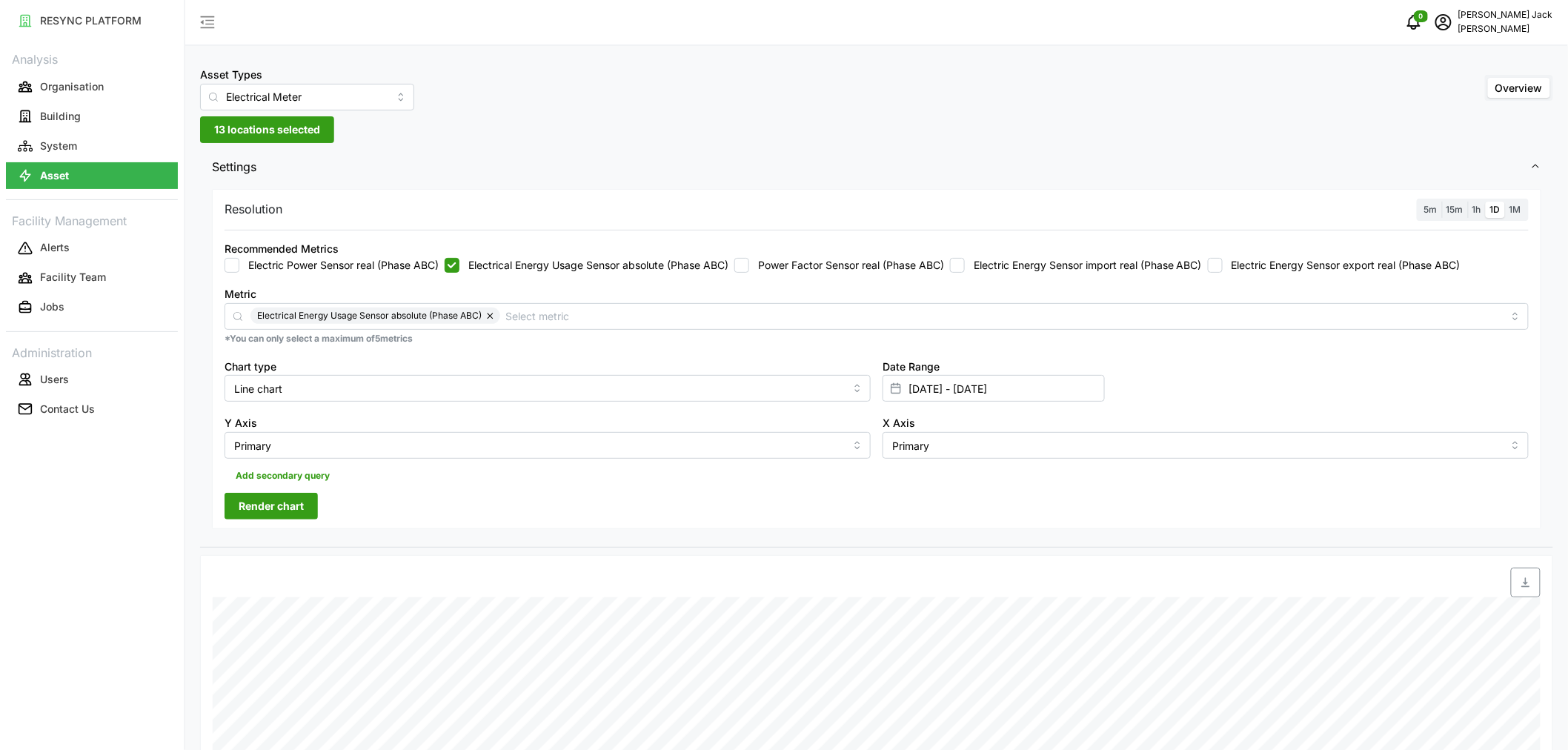
click at [280, 514] on span "Render chart" at bounding box center [271, 506] width 65 height 25
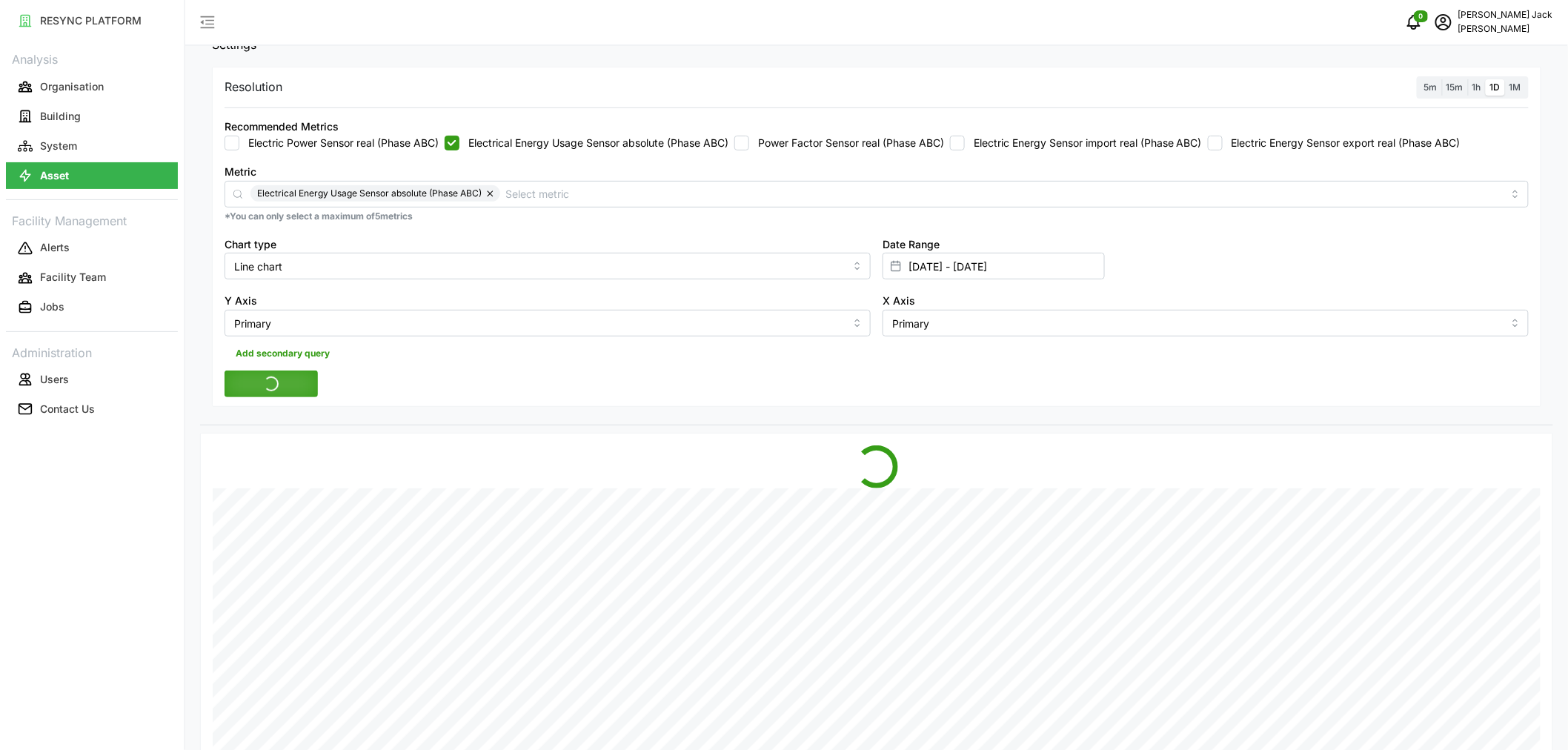
scroll to position [247, 0]
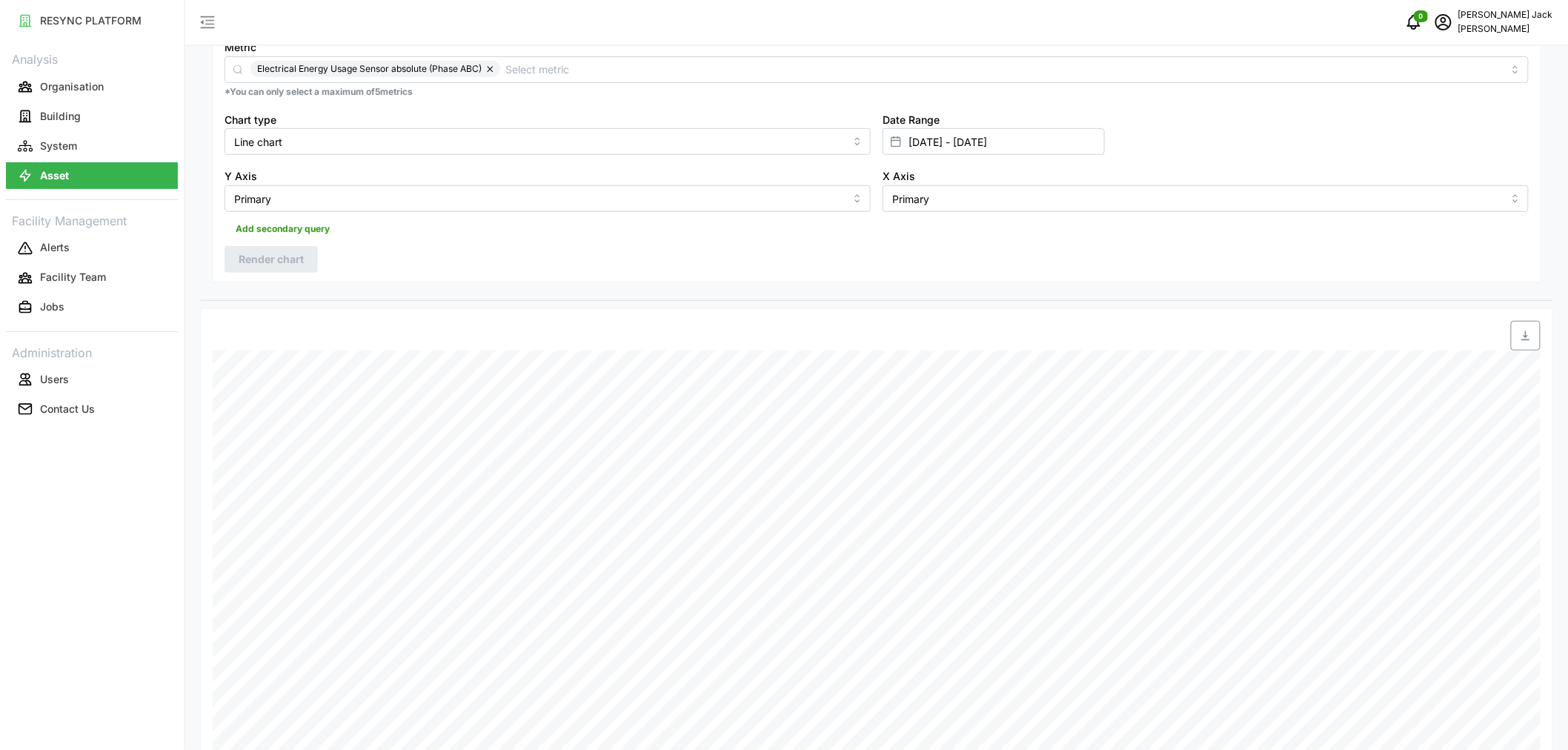
click at [1531, 337] on icon "button" at bounding box center [1526, 336] width 12 height 12
